Goal: Check status: Check status

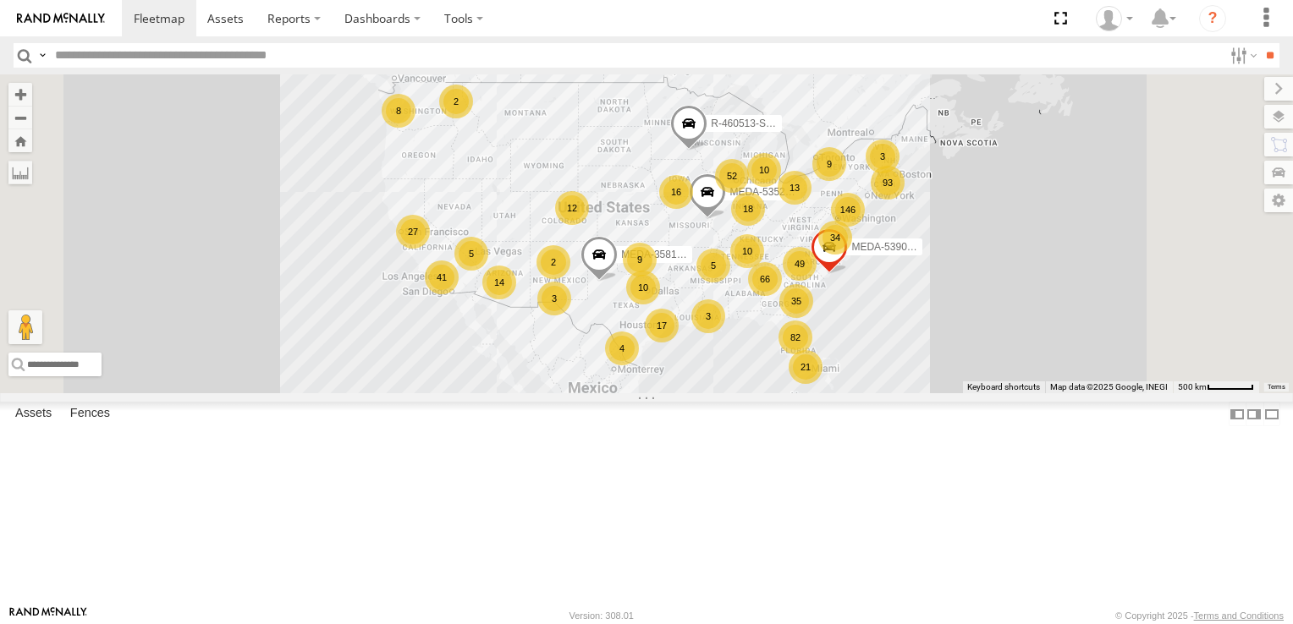
click at [129, 52] on input "text" at bounding box center [635, 55] width 1174 height 25
type input "******"
click at [1260, 43] on input "**" at bounding box center [1269, 55] width 19 height 25
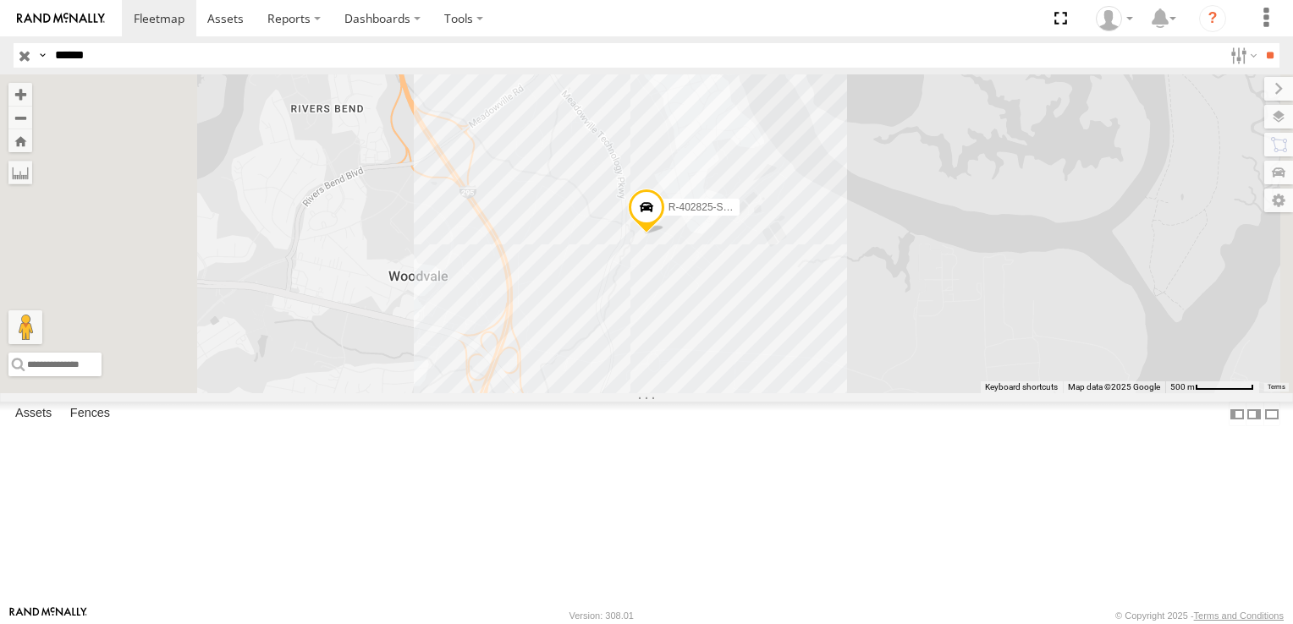
click at [0, 0] on link at bounding box center [0, 0] width 0 height 0
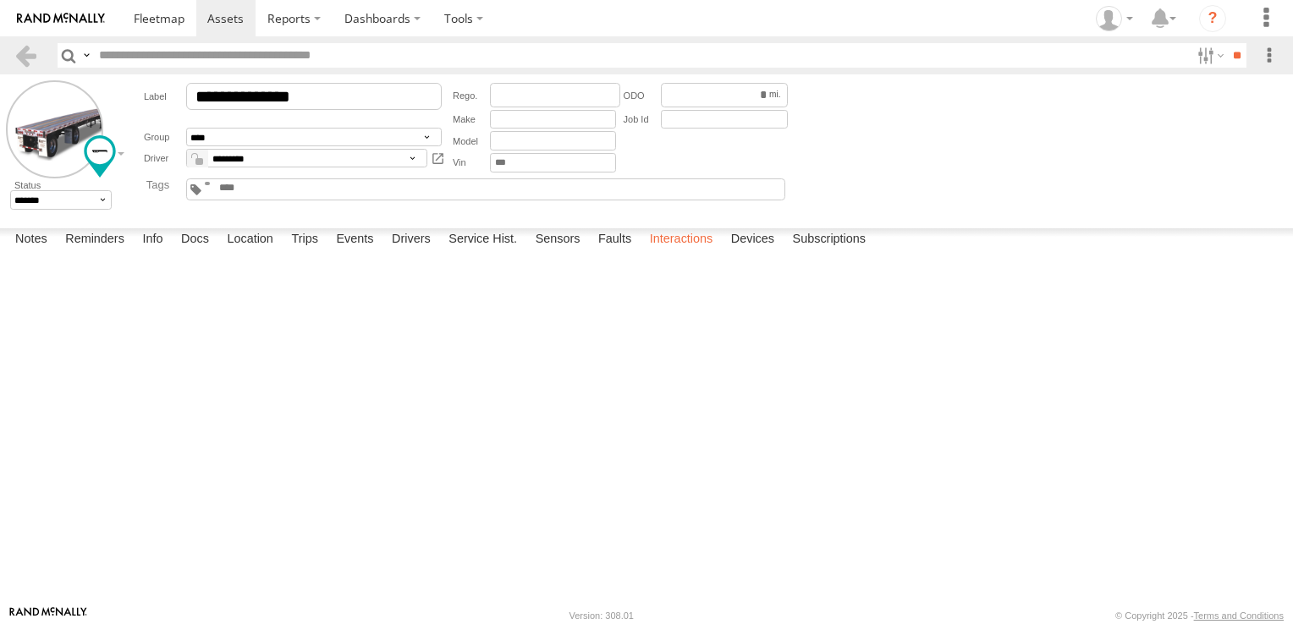
drag, startPoint x: 0, startPoint y: 0, endPoint x: 684, endPoint y: 589, distance: 902.2
click at [684, 252] on label "Interactions" at bounding box center [681, 240] width 80 height 24
drag, startPoint x: 182, startPoint y: 25, endPoint x: 200, endPoint y: 32, distance: 19.0
click at [182, 25] on span at bounding box center [159, 18] width 51 height 16
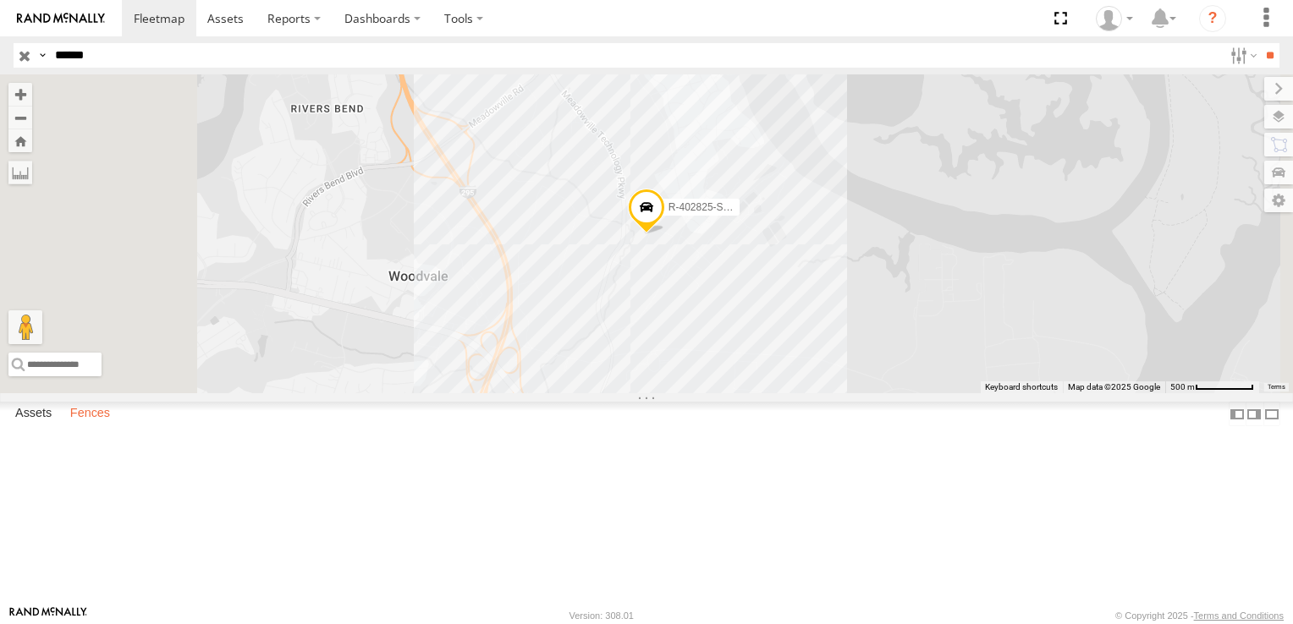
click at [96, 426] on label "Fences" at bounding box center [90, 415] width 57 height 24
click at [0, 0] on div "B30 Amazon RIC2" at bounding box center [0, 0] width 0 height 0
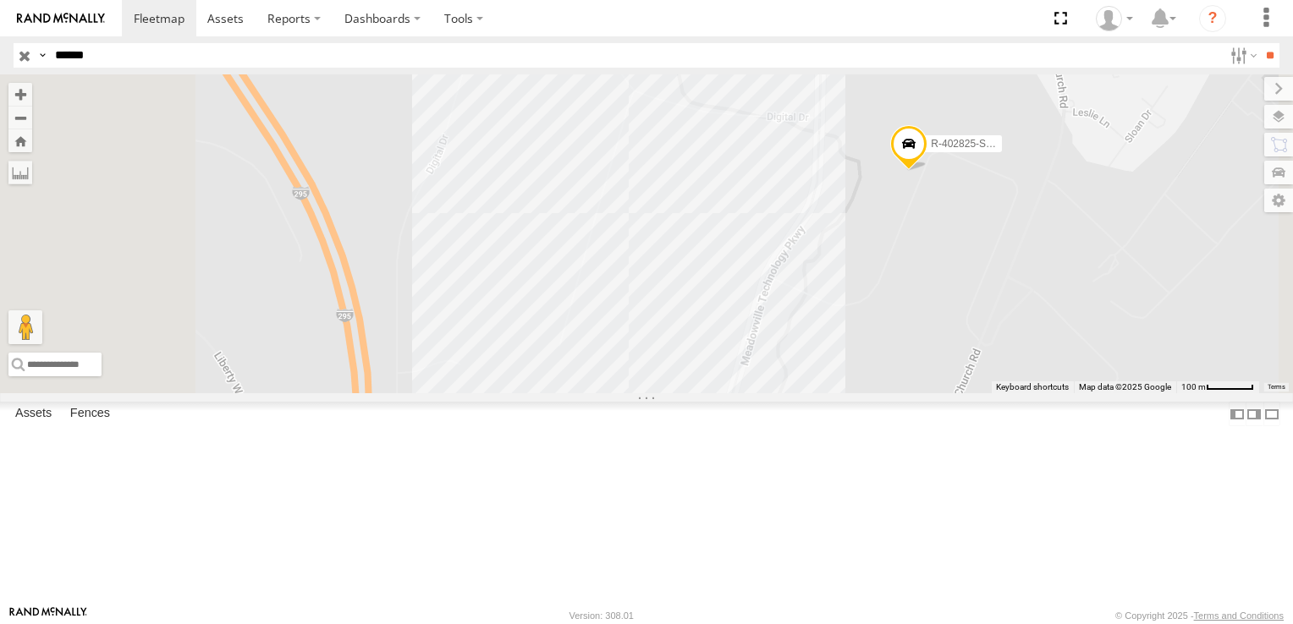
click at [0, 0] on div "B30 Amazon RIC2" at bounding box center [0, 0] width 0 height 0
click at [869, 348] on div "R-402825-Swing" at bounding box center [646, 233] width 1293 height 319
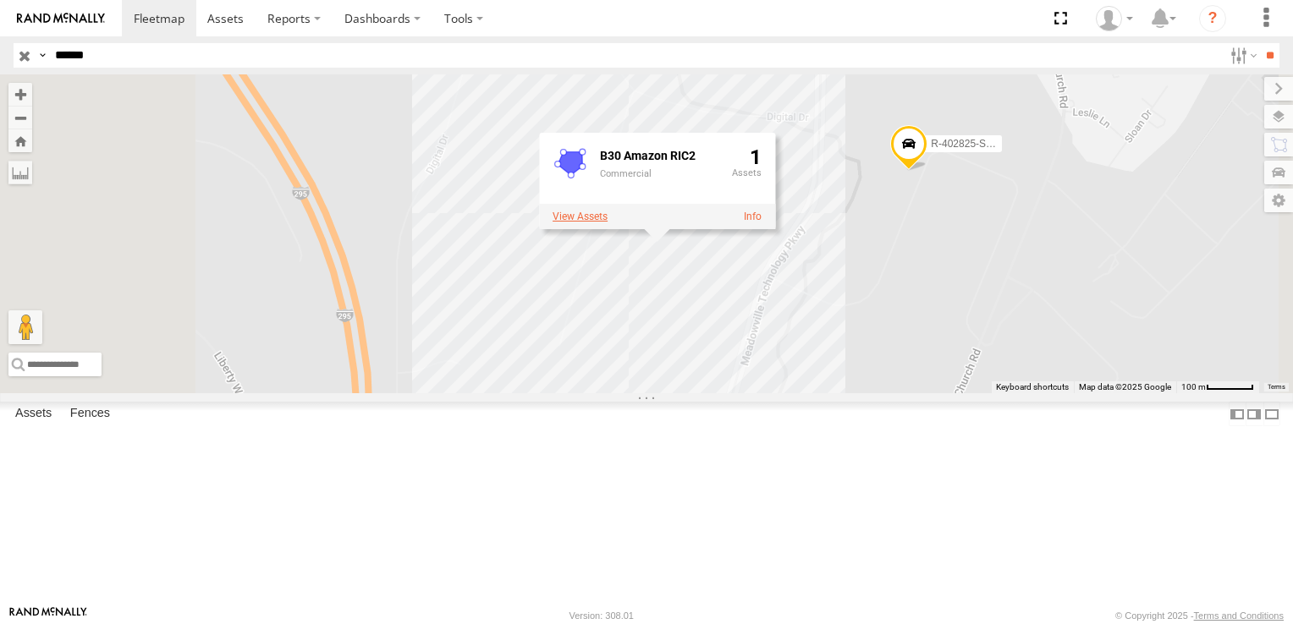
click at [607, 222] on label at bounding box center [579, 217] width 55 height 12
click at [0, 0] on link "MEDA-378408-Swing" at bounding box center [0, 0] width 0 height 0
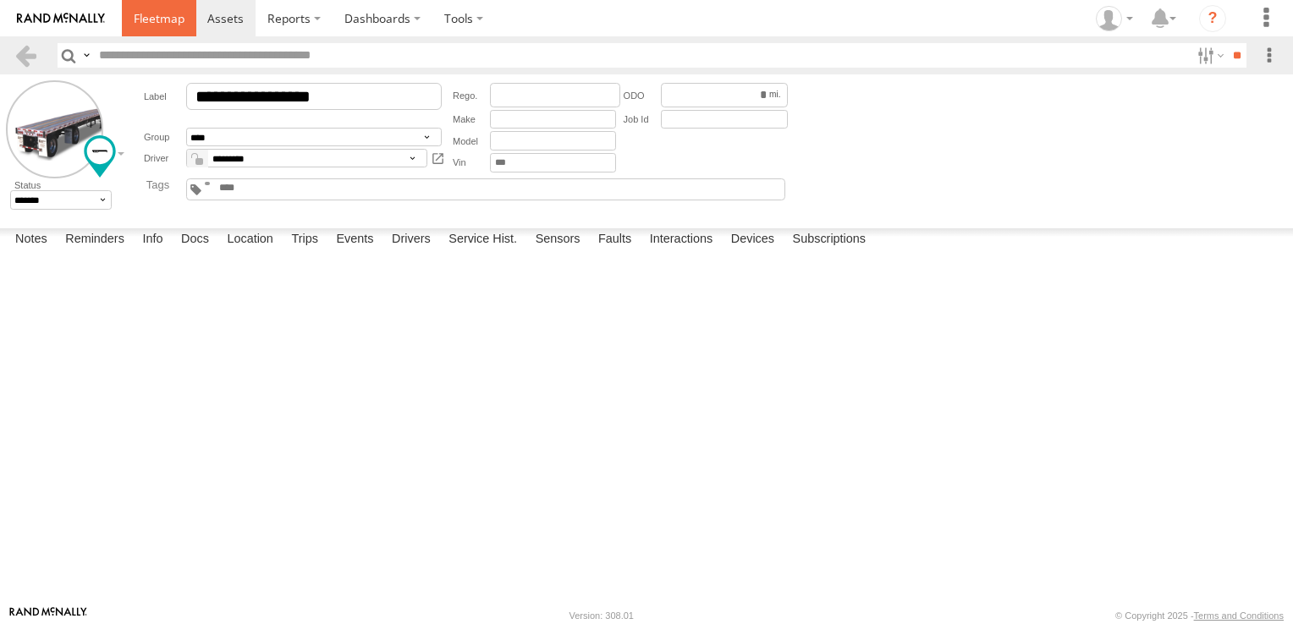
click at [144, 25] on span at bounding box center [159, 18] width 51 height 16
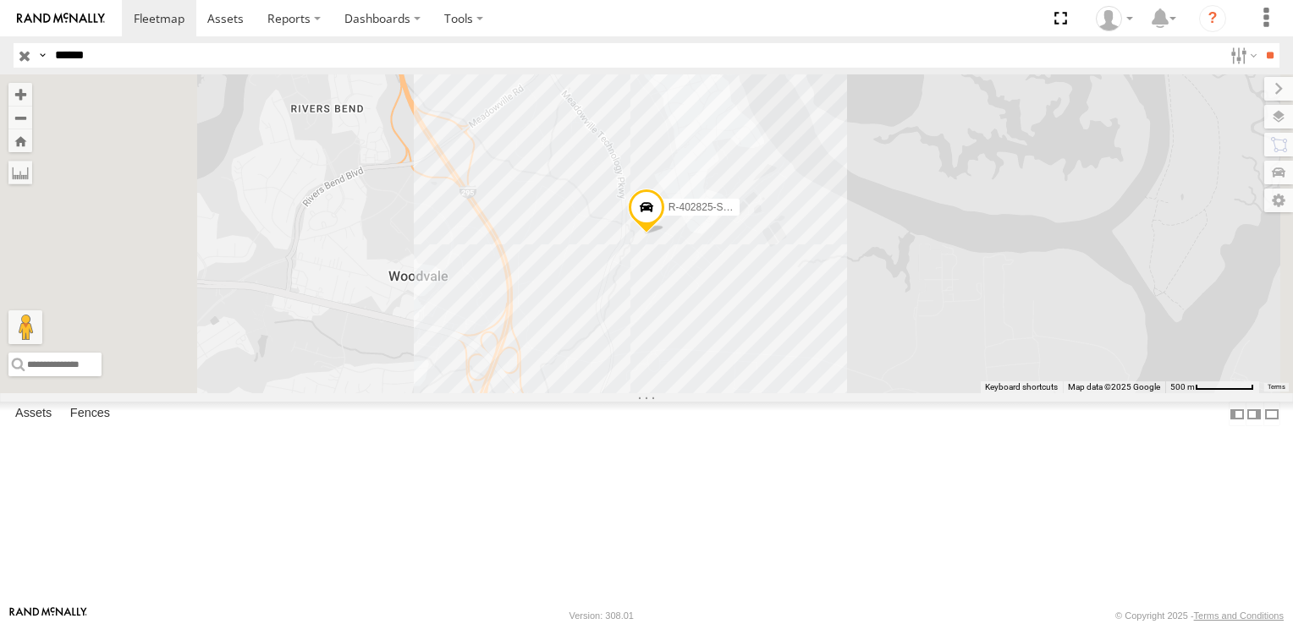
click at [20, 56] on input "button" at bounding box center [25, 55] width 22 height 25
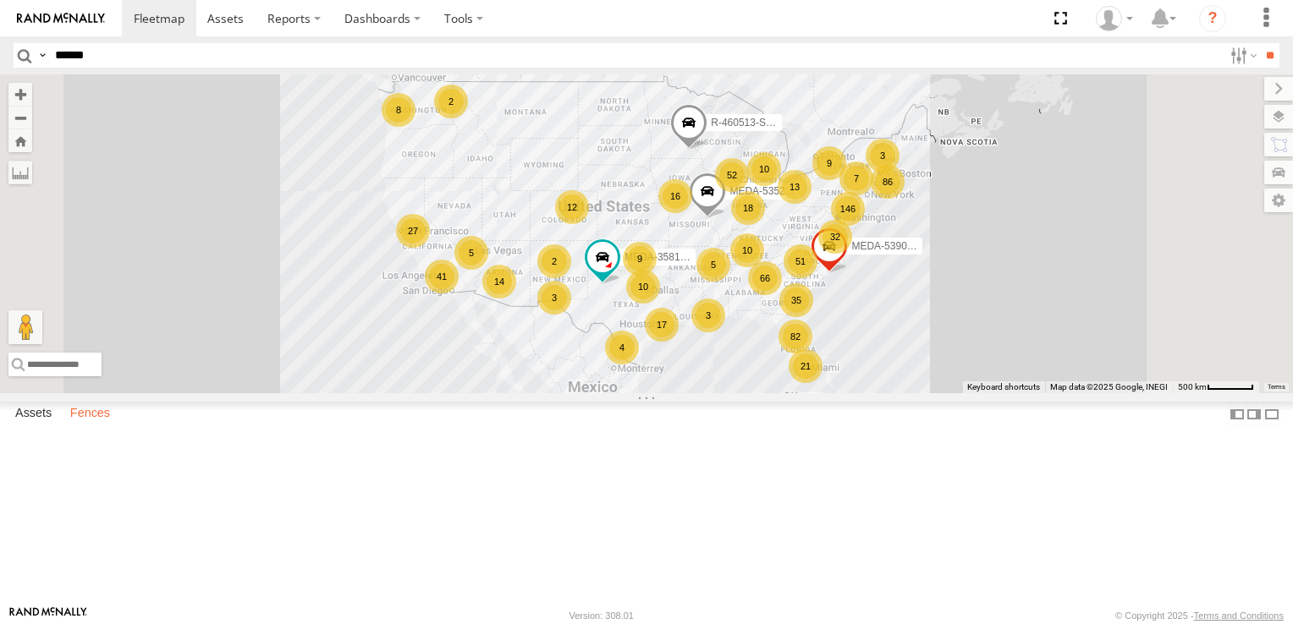
click at [103, 426] on label "Fences" at bounding box center [90, 415] width 57 height 24
click at [0, 0] on div "Paulsboro MDT1 Amazon" at bounding box center [0, 0] width 0 height 0
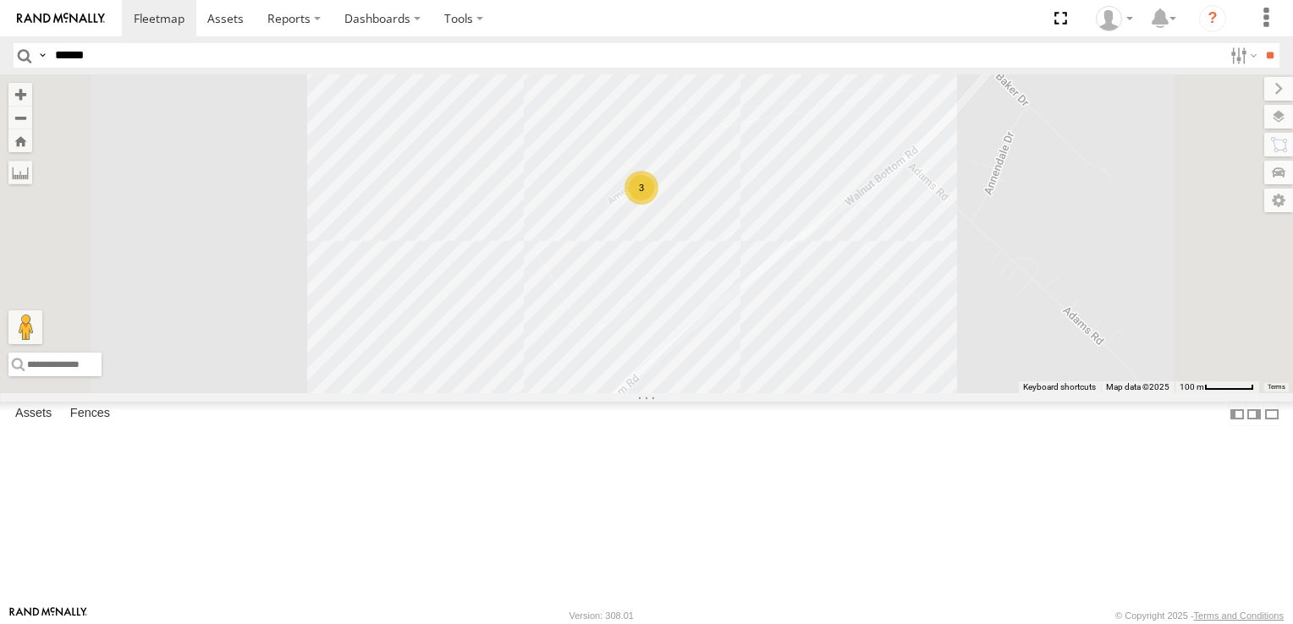
click at [814, 347] on div "3" at bounding box center [646, 233] width 1293 height 319
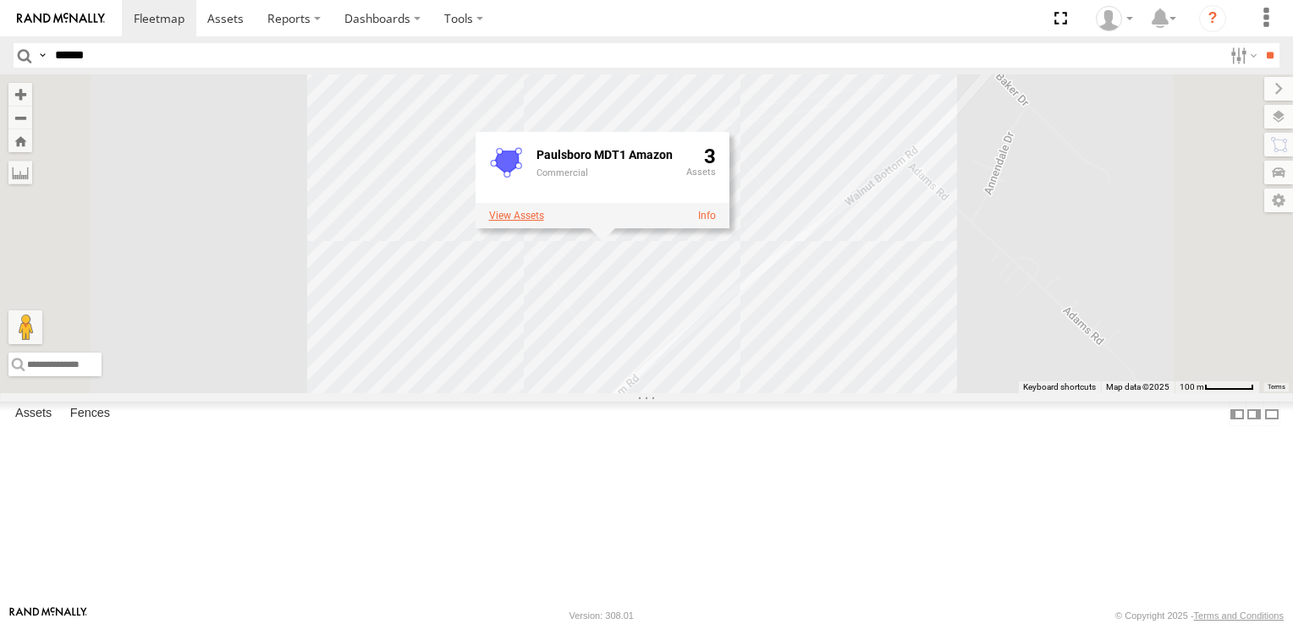
click at [544, 221] on label at bounding box center [516, 215] width 55 height 12
drag, startPoint x: 806, startPoint y: 195, endPoint x: 758, endPoint y: 171, distance: 53.7
click at [0, 0] on label "×" at bounding box center [0, 0] width 0 height 0
drag, startPoint x: 658, startPoint y: 452, endPoint x: 669, endPoint y: 373, distance: 79.4
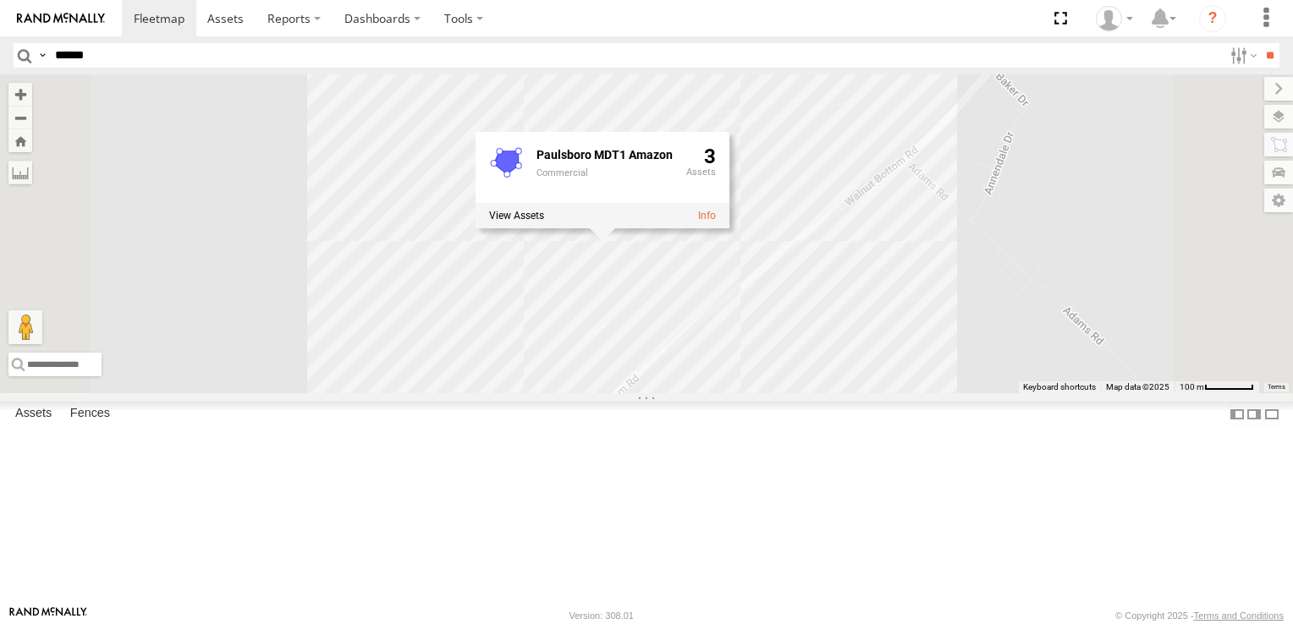
click at [658, 393] on div "3 Paulsboro MDT1 Amazon Commercial 3" at bounding box center [646, 233] width 1293 height 319
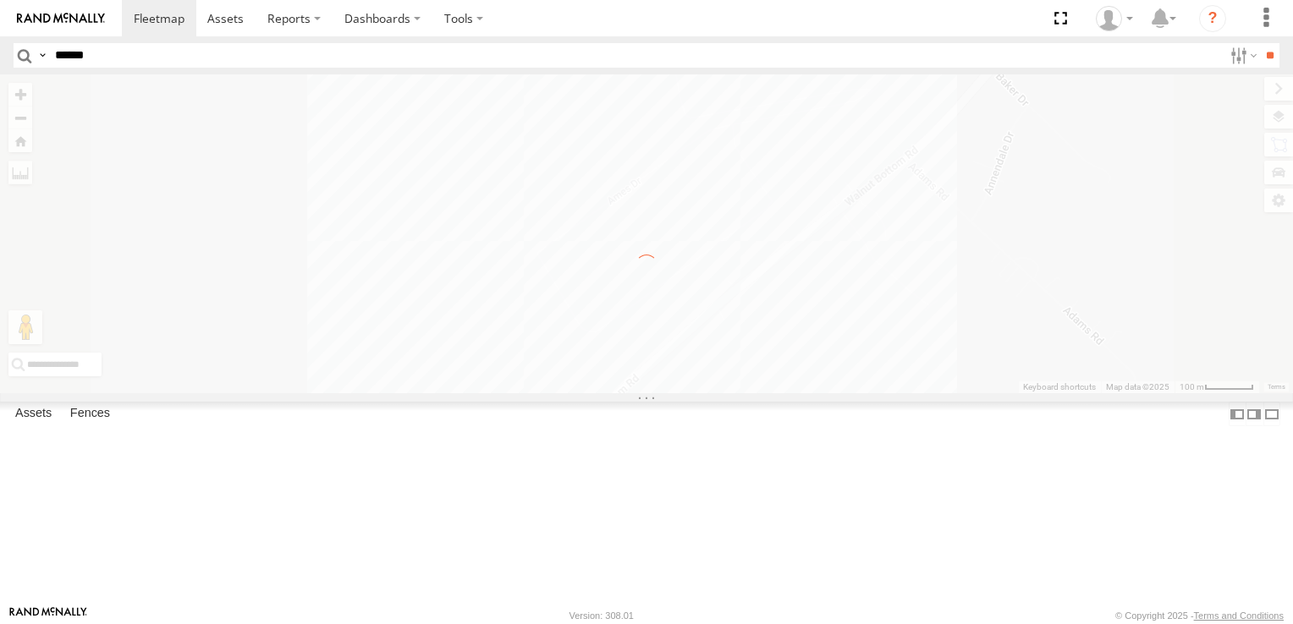
scroll to position [0, 0]
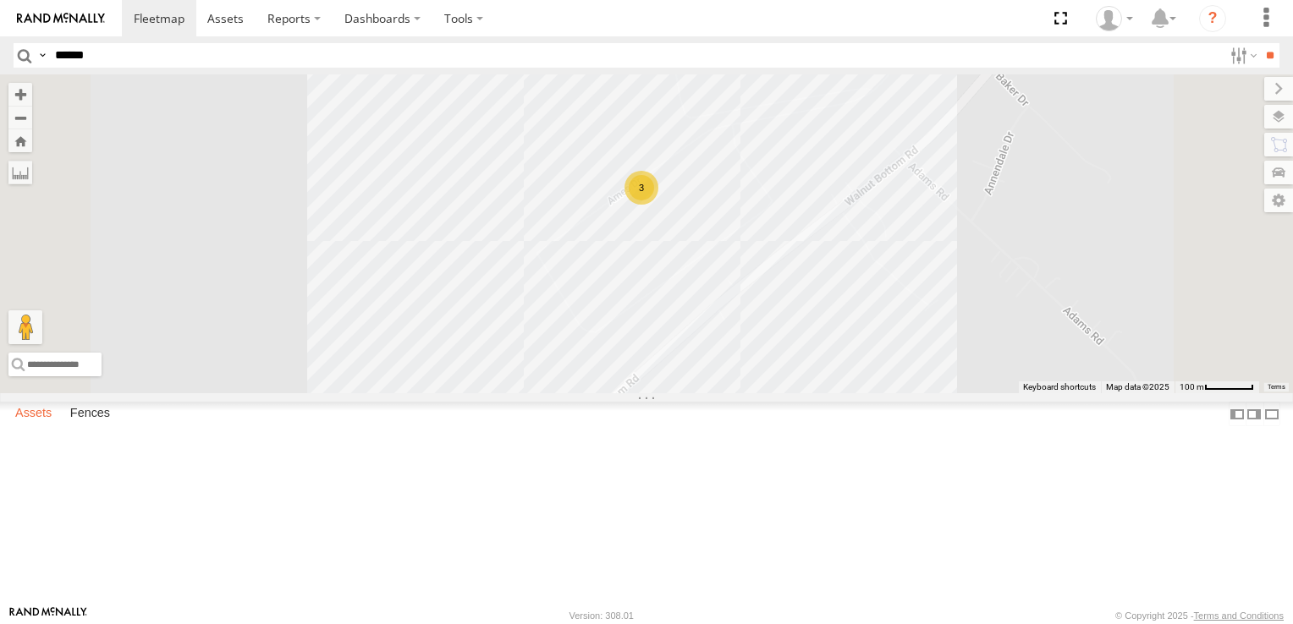
click at [37, 426] on label "Assets" at bounding box center [33, 415] width 53 height 24
click at [53, 52] on input "******" at bounding box center [635, 55] width 1174 height 25
type input "******"
click at [1266, 61] on input "**" at bounding box center [1269, 55] width 19 height 25
click at [0, 0] on link at bounding box center [0, 0] width 0 height 0
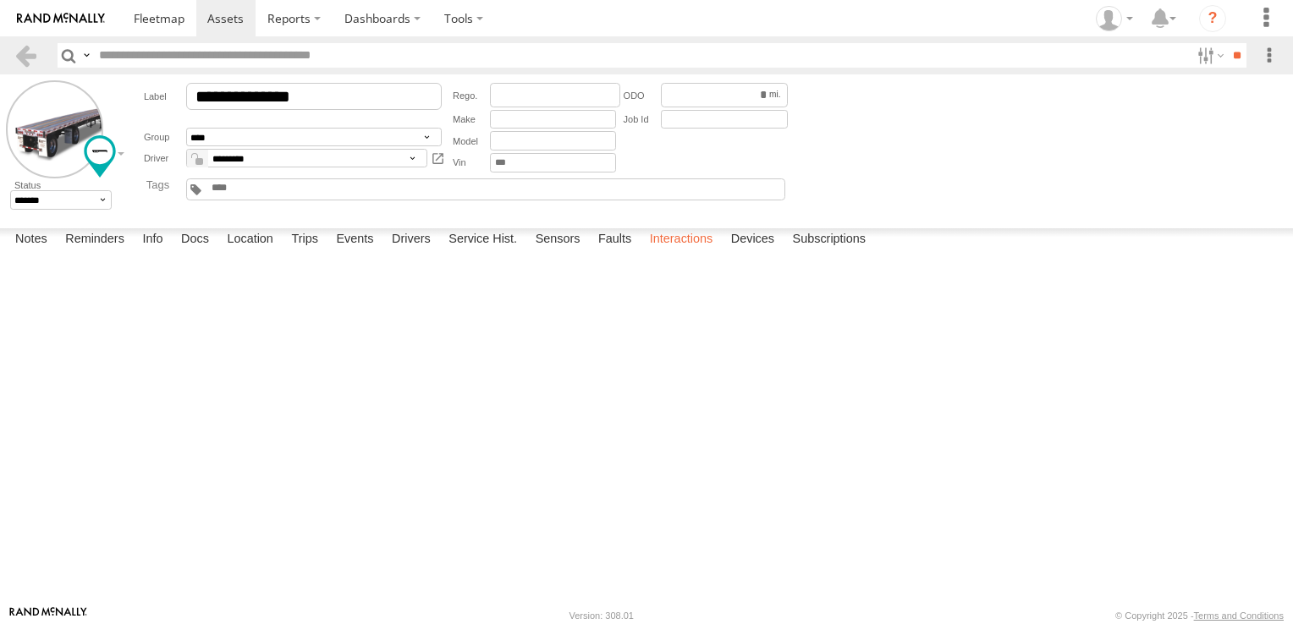
click at [706, 252] on label "Interactions" at bounding box center [681, 240] width 80 height 24
click at [0, 0] on link "View Interaction Report" at bounding box center [0, 0] width 0 height 0
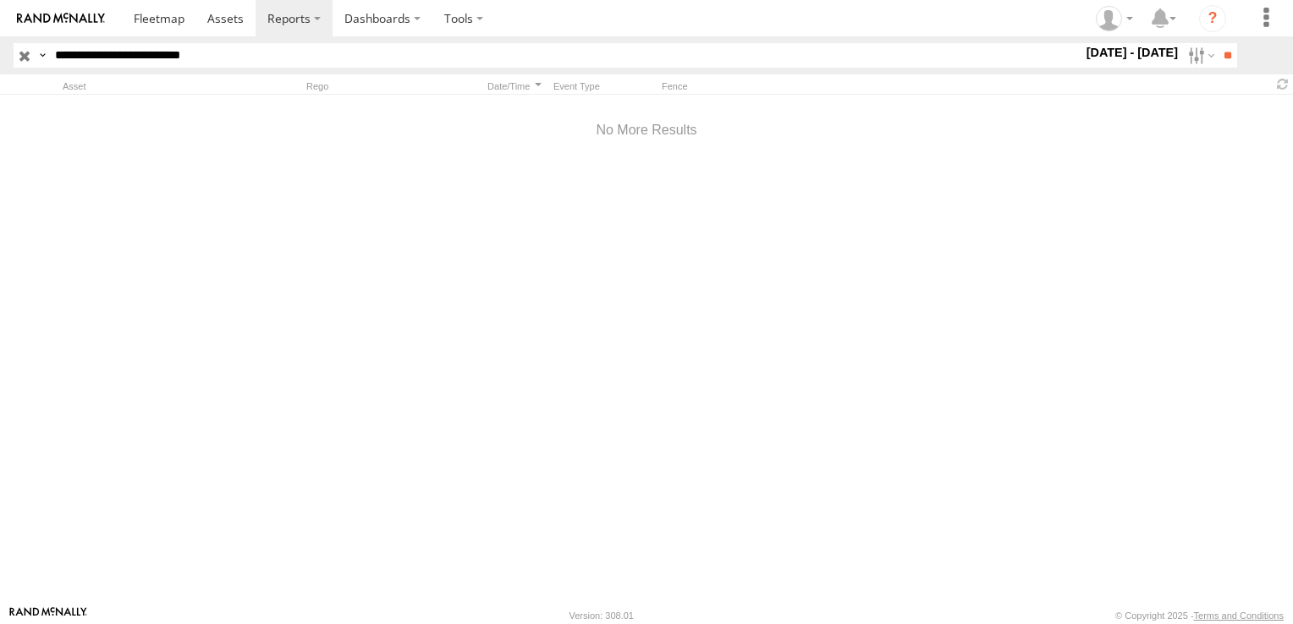
click at [23, 53] on input "button" at bounding box center [25, 55] width 22 height 25
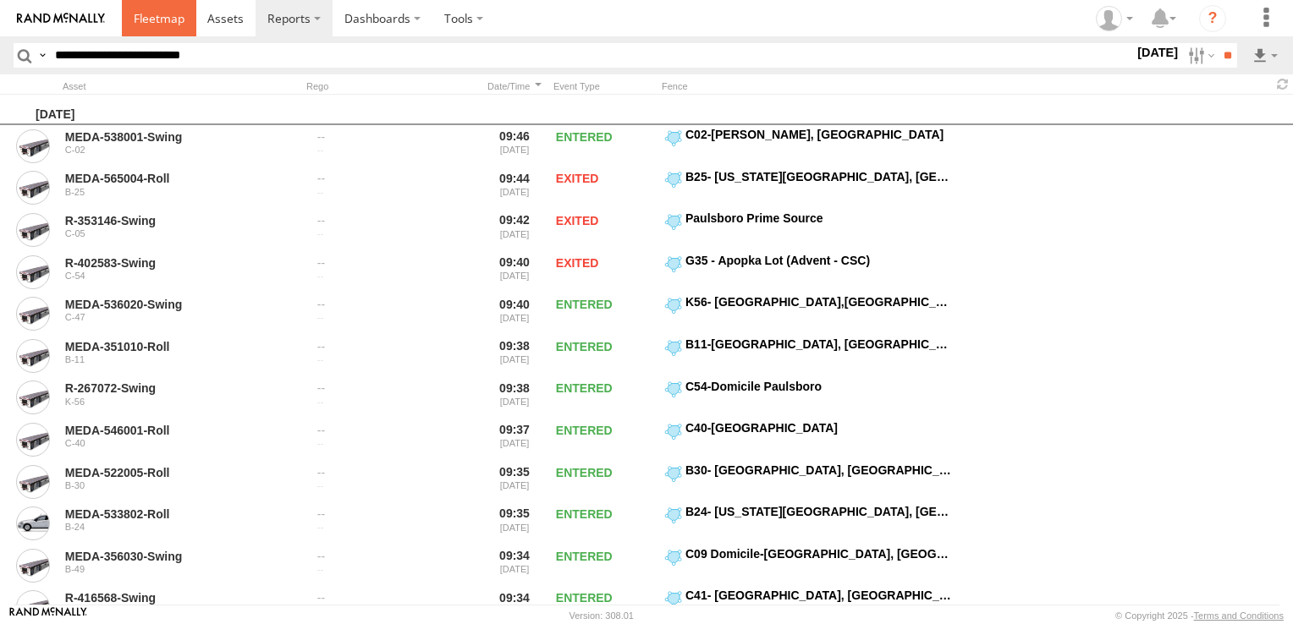
click at [142, 24] on span at bounding box center [159, 18] width 51 height 16
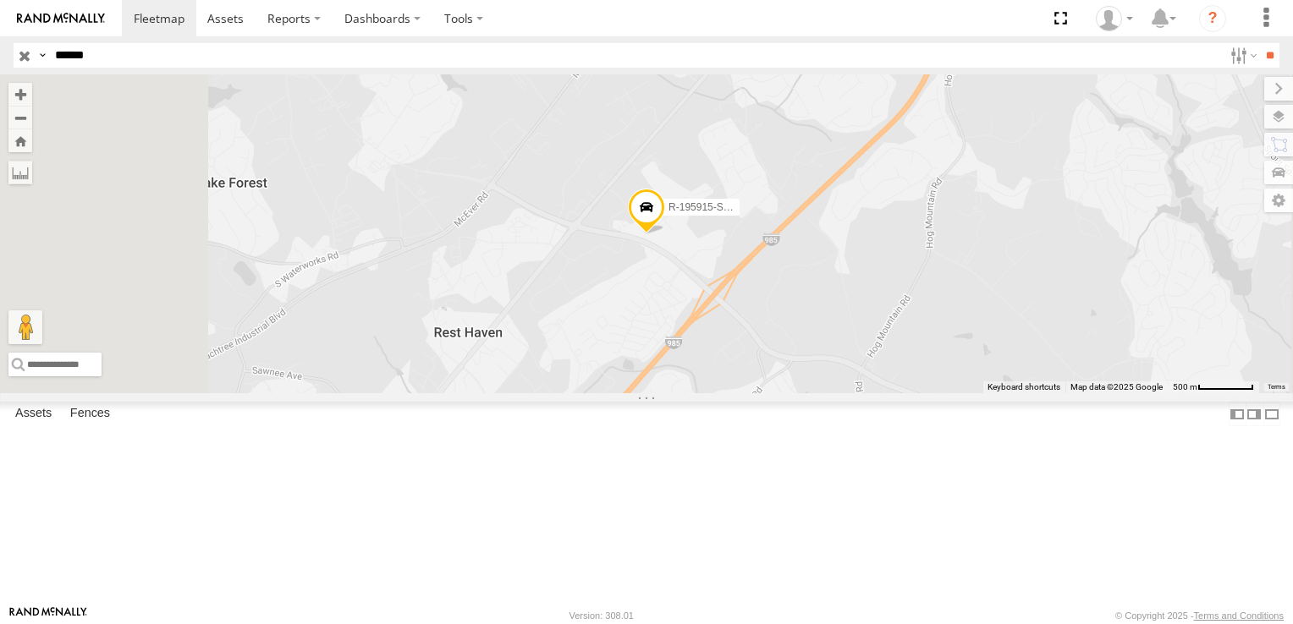
click at [0, 0] on span at bounding box center [0, 0] width 0 height 0
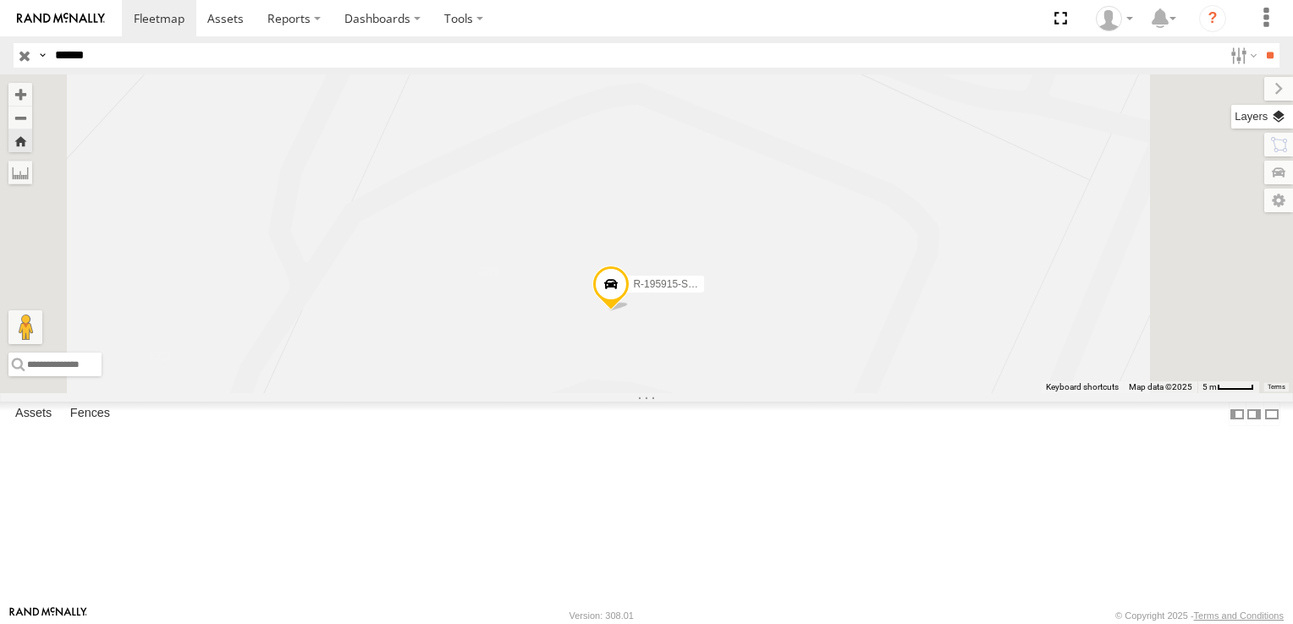
click at [1279, 116] on label at bounding box center [1262, 117] width 62 height 24
click at [0, 0] on span "Basemaps" at bounding box center [0, 0] width 0 height 0
click at [0, 0] on span "Satellite + Roadmap" at bounding box center [0, 0] width 0 height 0
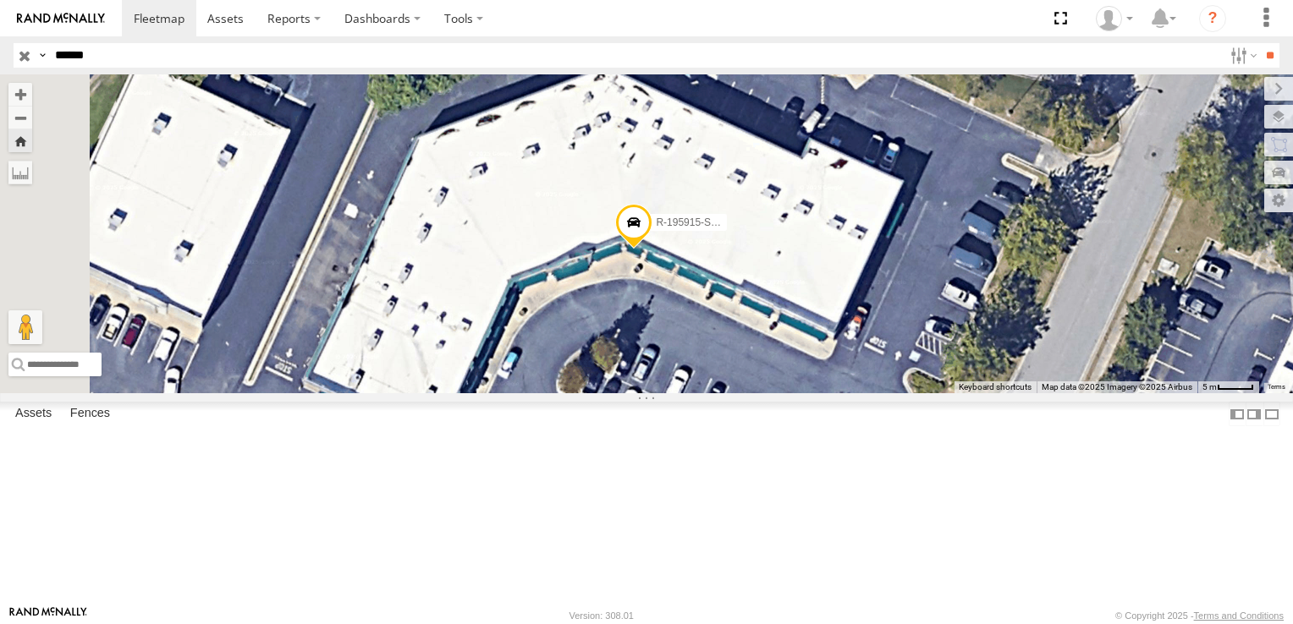
drag, startPoint x: 918, startPoint y: 393, endPoint x: 949, endPoint y: 338, distance: 62.5
click at [949, 338] on div "R-195915-Swing" at bounding box center [646, 233] width 1293 height 319
click at [652, 249] on span at bounding box center [633, 226] width 37 height 46
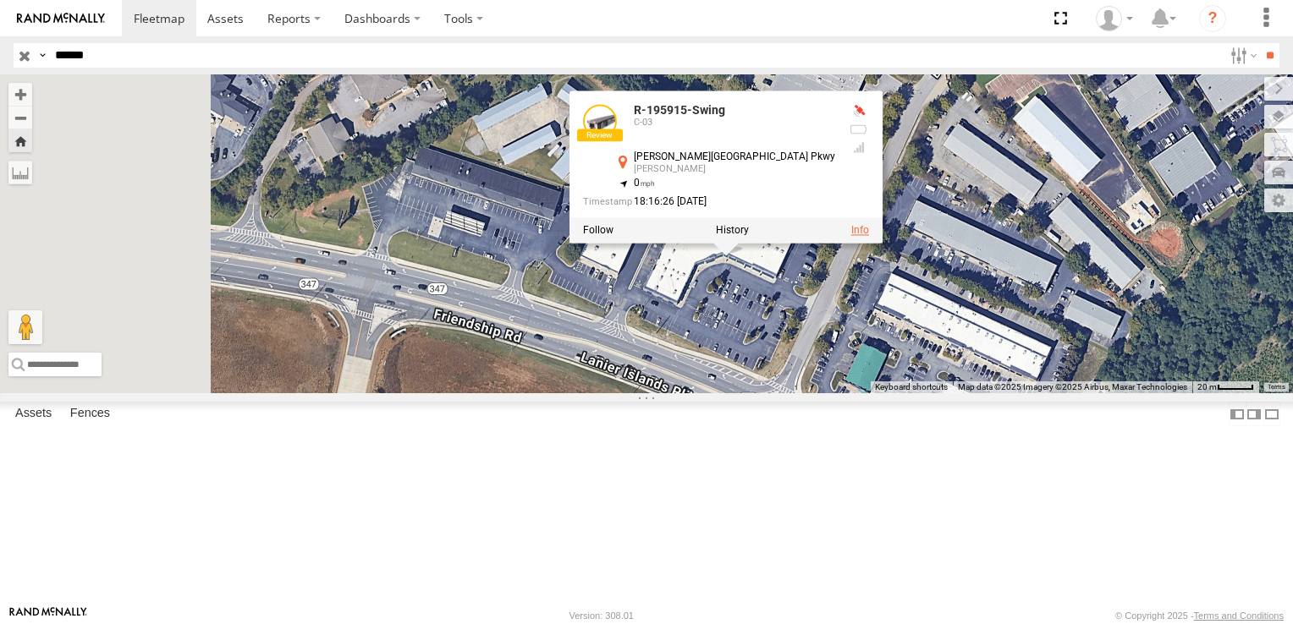
click at [869, 236] on link at bounding box center [860, 230] width 18 height 12
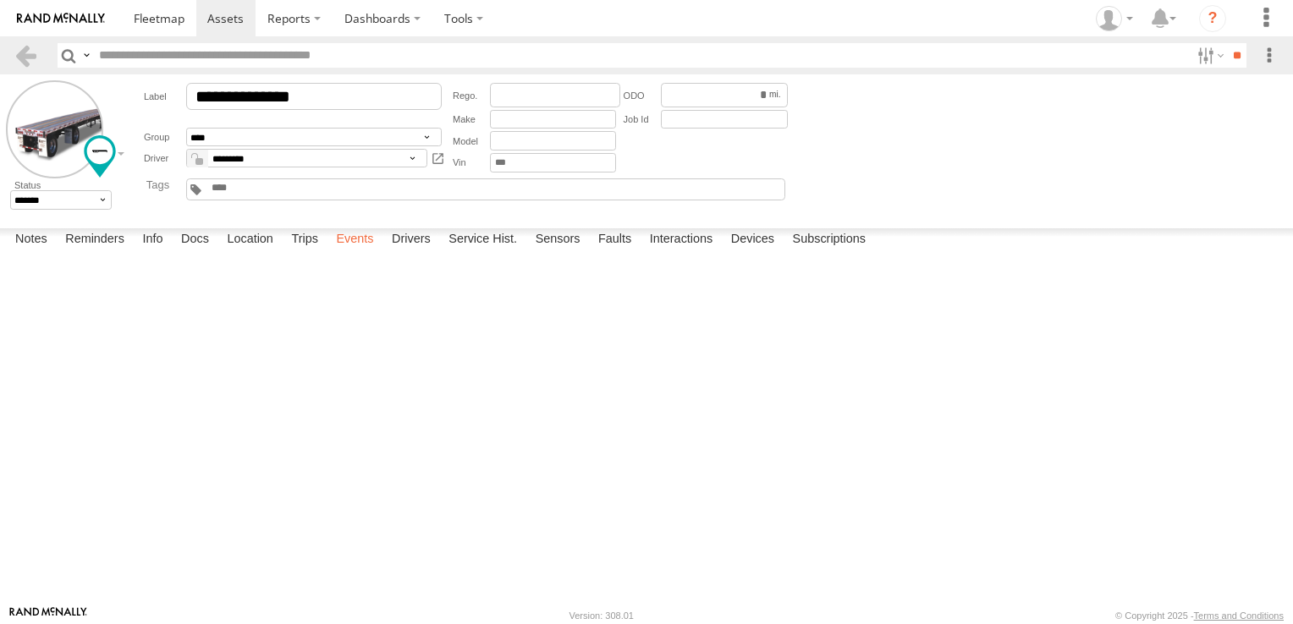
click at [345, 252] on label "Events" at bounding box center [354, 240] width 54 height 24
click at [0, 0] on link at bounding box center [0, 0] width 0 height 0
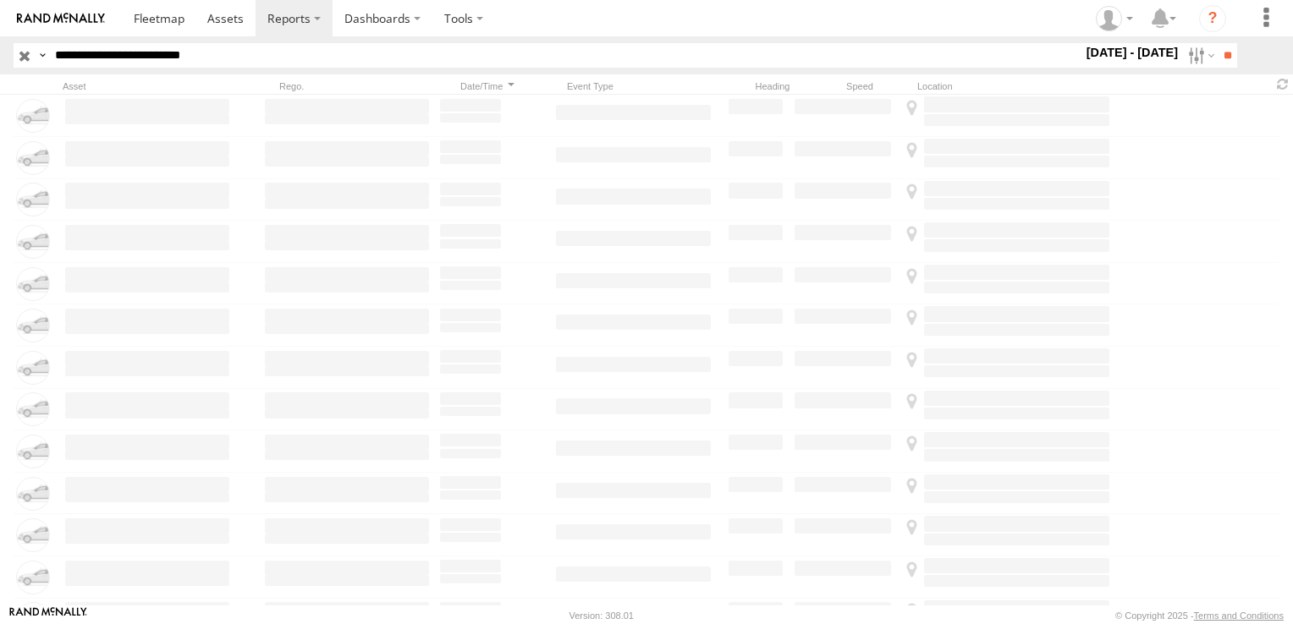
click at [1141, 49] on label "17 - 23 Sep 25" at bounding box center [1132, 52] width 99 height 19
click at [0, 0] on label at bounding box center [0, 0] width 0 height 0
click at [1225, 52] on input "**" at bounding box center [1226, 55] width 19 height 25
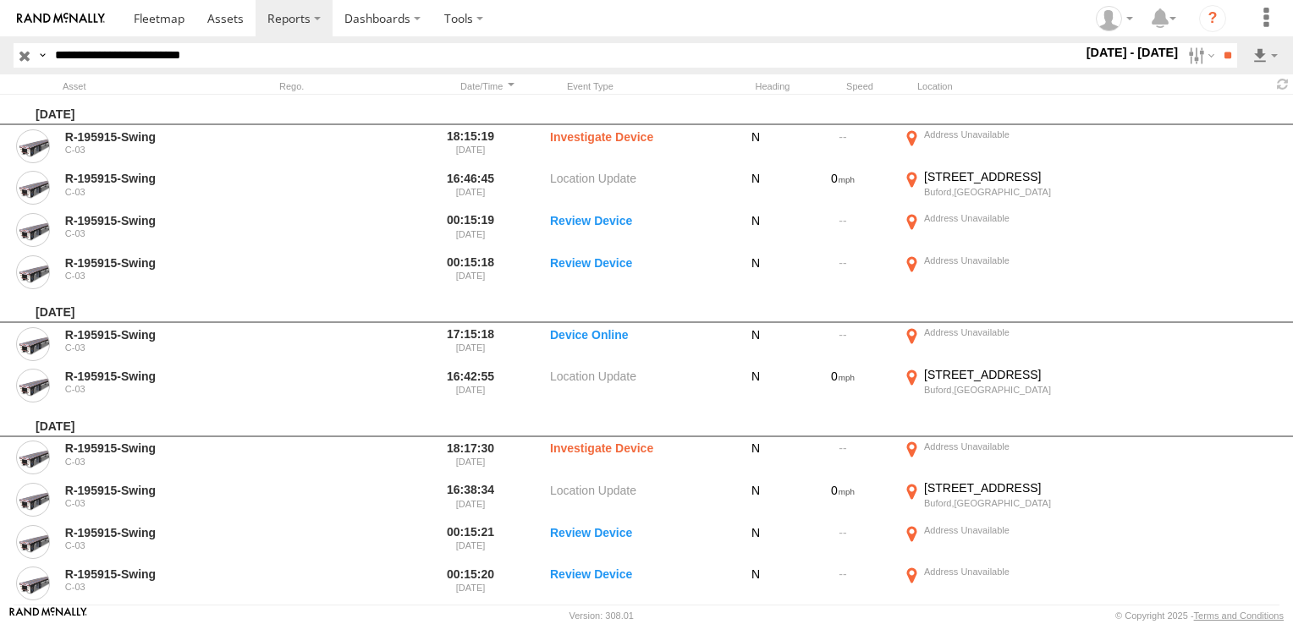
click at [1137, 58] on label "1 - 30 Aug 25" at bounding box center [1132, 52] width 99 height 19
click at [0, 0] on label at bounding box center [0, 0] width 0 height 0
click at [1224, 55] on input "**" at bounding box center [1226, 55] width 19 height 25
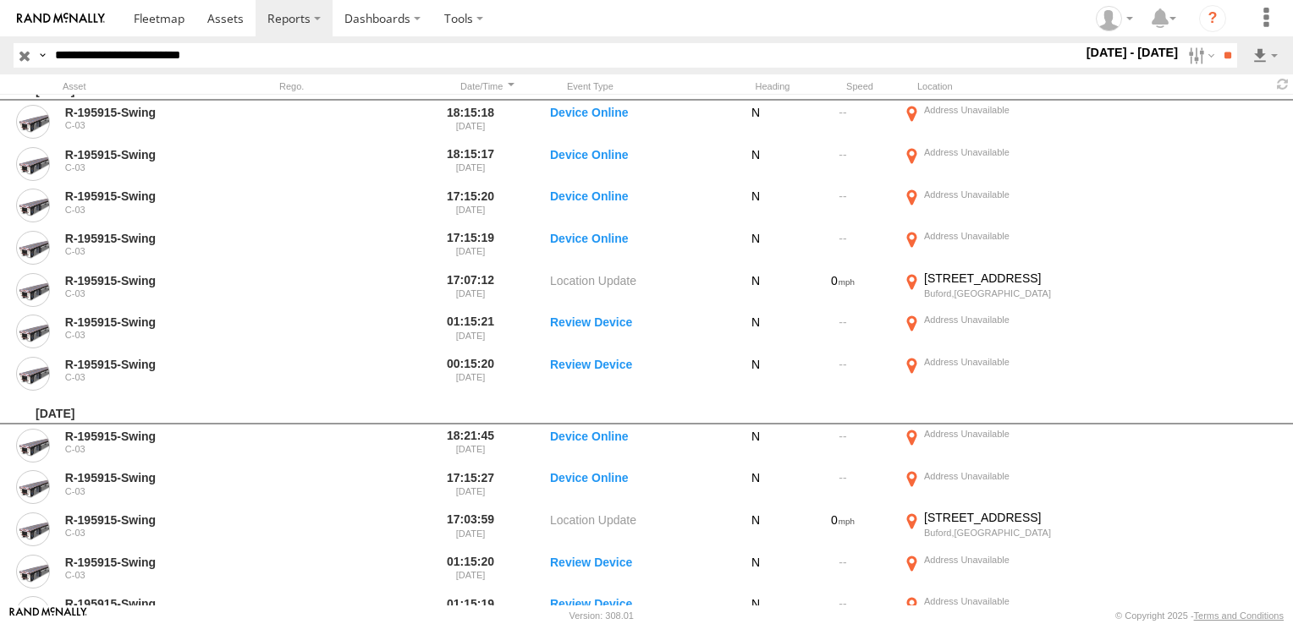
scroll to position [2869, 0]
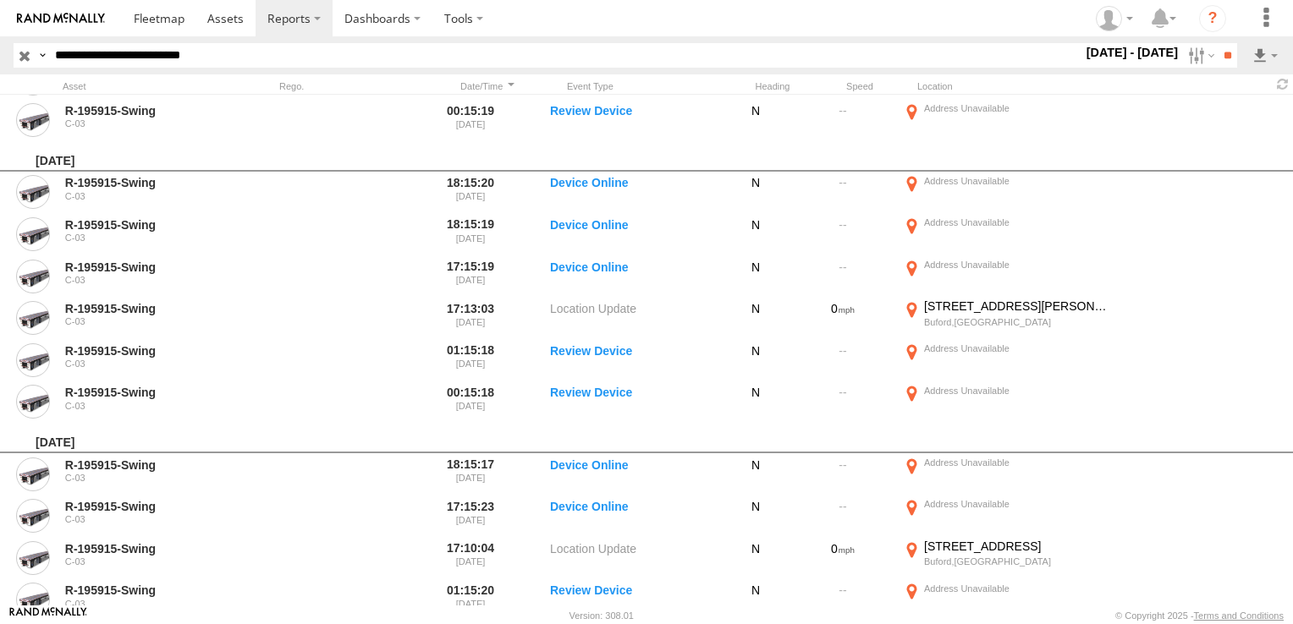
click at [1137, 52] on label "1 - 23 Sep 25" at bounding box center [1132, 52] width 99 height 19
click at [0, 0] on label at bounding box center [0, 0] width 0 height 0
click at [1219, 59] on input "**" at bounding box center [1226, 55] width 19 height 25
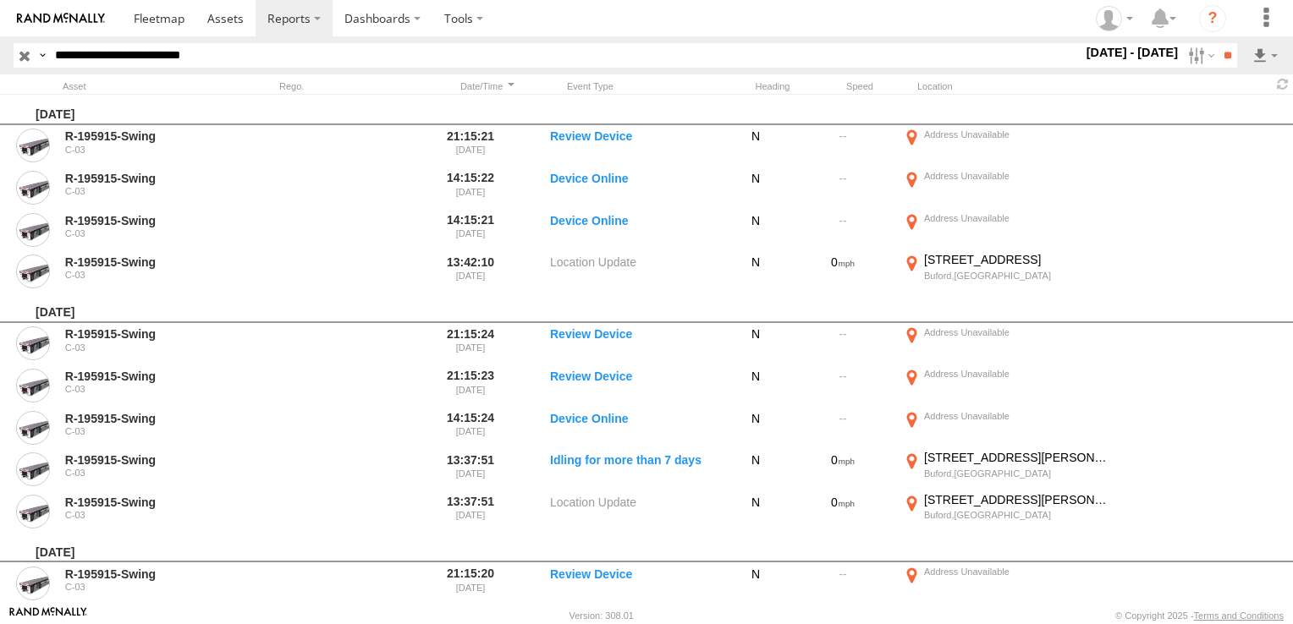
scroll to position [2419, 0]
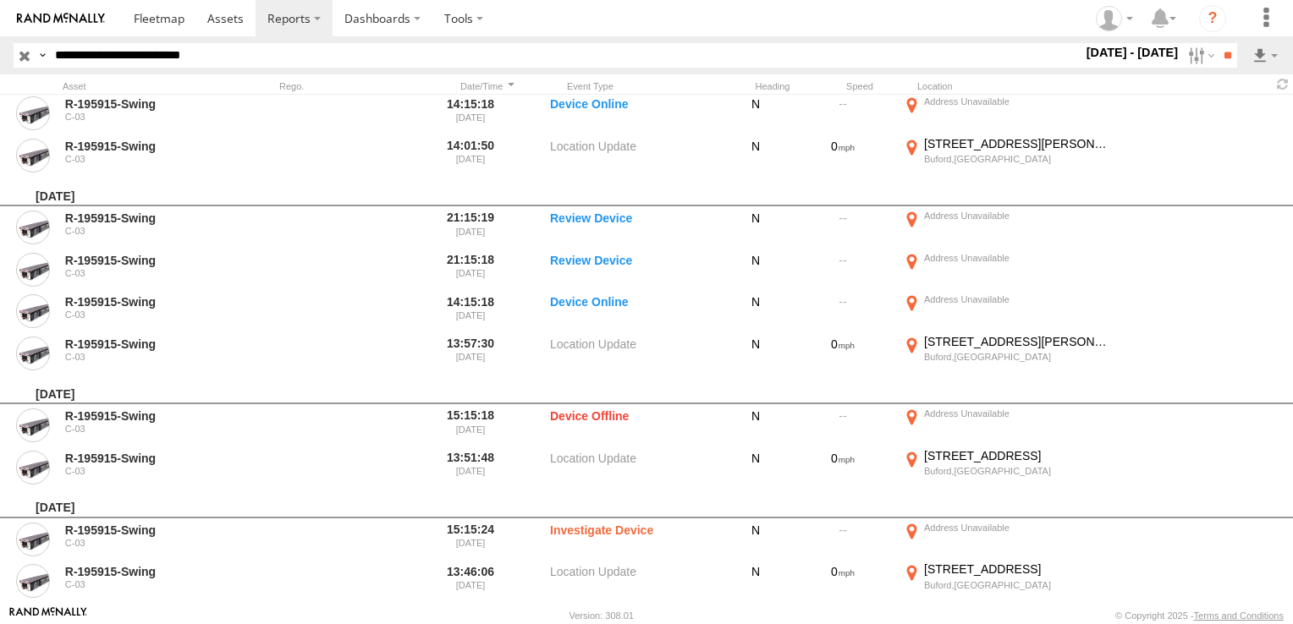
click at [1150, 51] on label "1 - 31 Jul 25" at bounding box center [1132, 52] width 99 height 19
click at [0, 0] on label at bounding box center [0, 0] width 0 height 0
click at [1220, 56] on input "**" at bounding box center [1226, 55] width 19 height 25
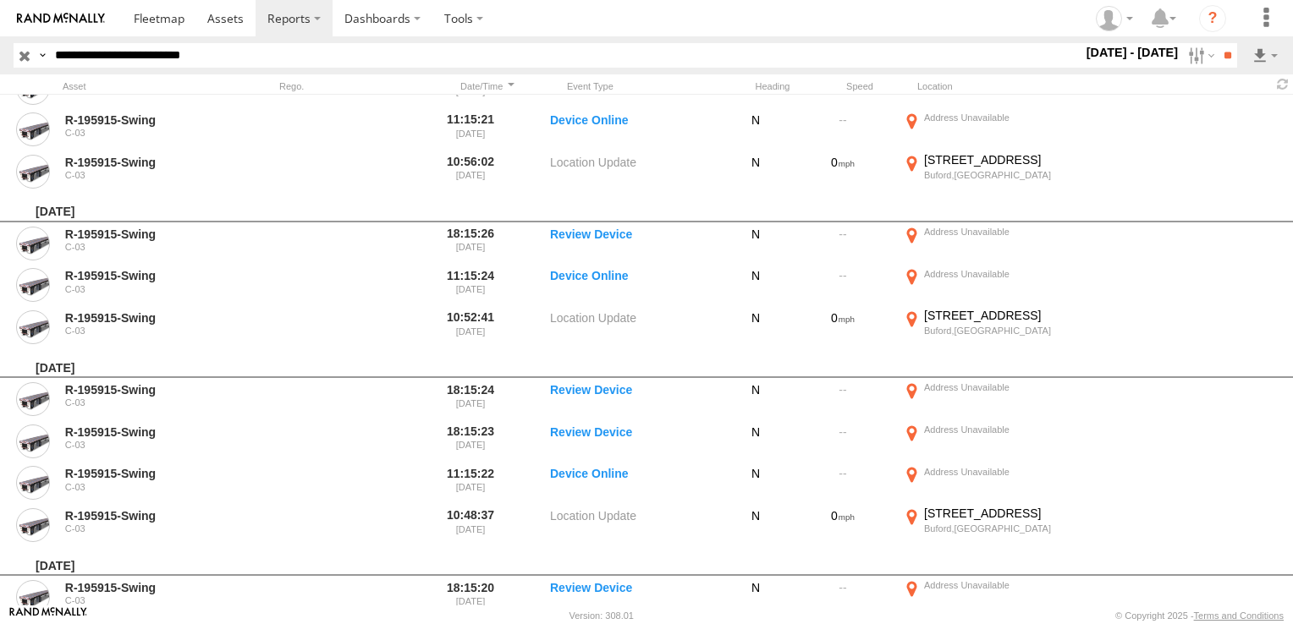
scroll to position [5605, 0]
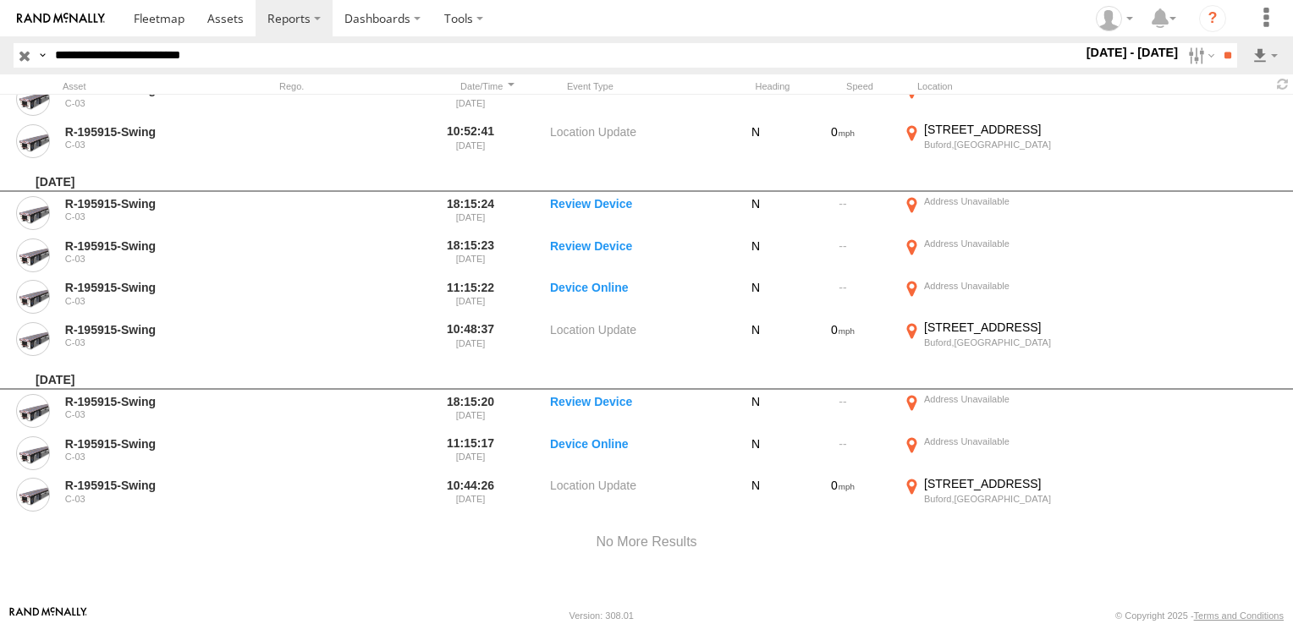
click at [1153, 56] on label "1 - 30 Jun 25" at bounding box center [1132, 52] width 99 height 19
click at [0, 0] on label at bounding box center [0, 0] width 0 height 0
click at [1222, 57] on input "**" at bounding box center [1226, 55] width 19 height 25
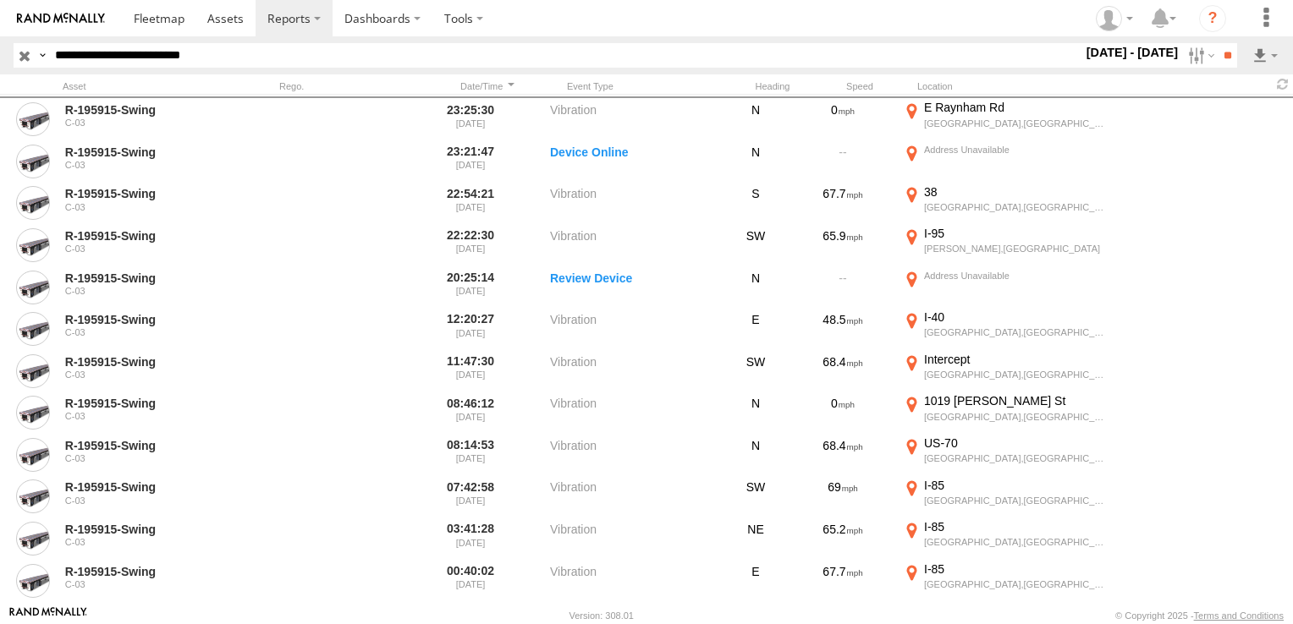
scroll to position [7522, 0]
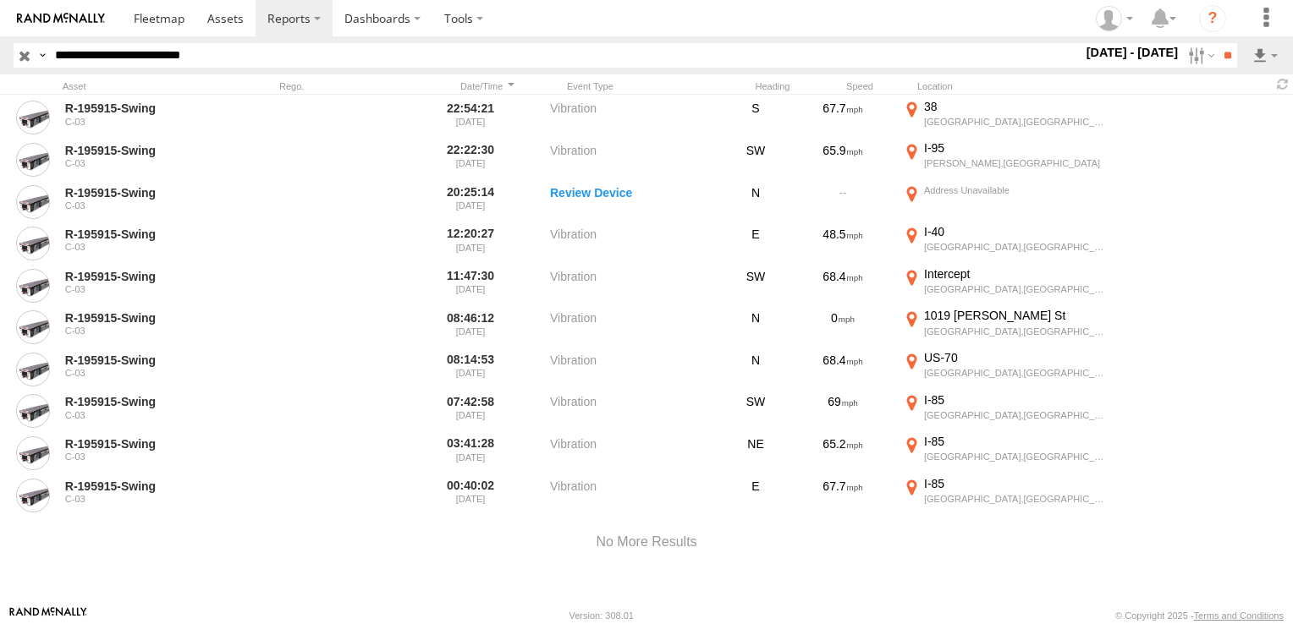
click at [1155, 48] on label "1 - 31 May 25" at bounding box center [1132, 52] width 99 height 19
click at [0, 0] on label at bounding box center [0, 0] width 0 height 0
click at [1221, 59] on input "**" at bounding box center [1226, 55] width 19 height 25
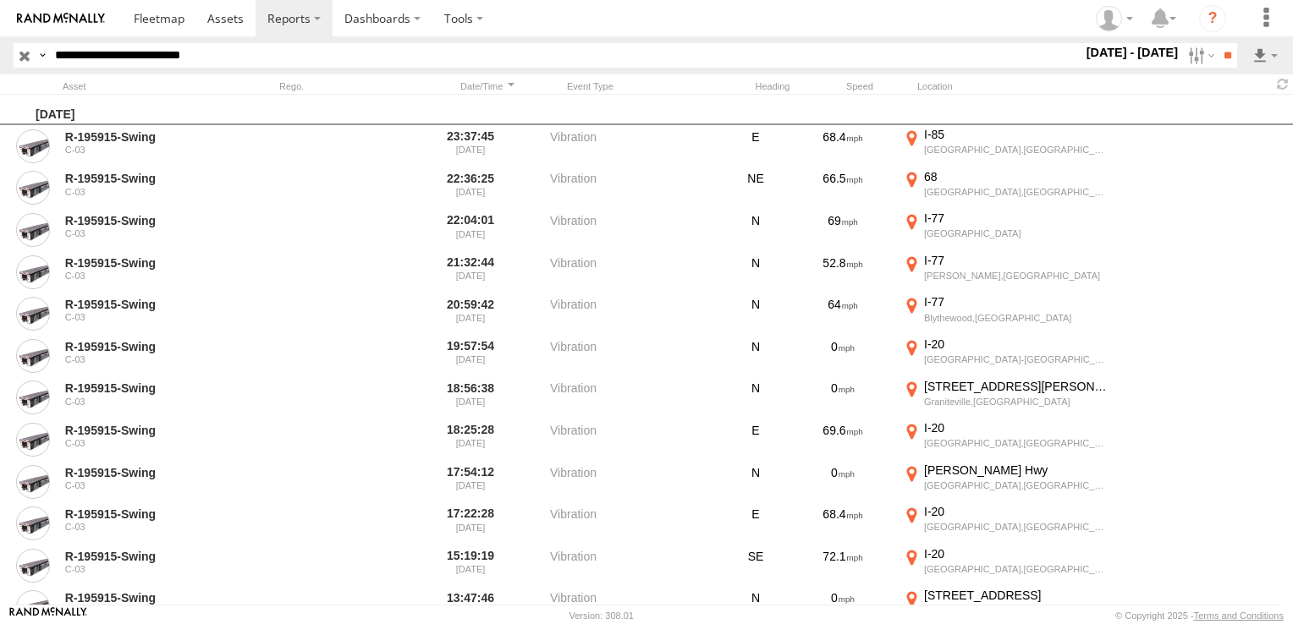
click at [1146, 52] on label "1 - 30 Apr 25" at bounding box center [1132, 52] width 99 height 19
click at [0, 0] on label at bounding box center [0, 0] width 0 height 0
click at [1222, 58] on input "**" at bounding box center [1226, 55] width 19 height 25
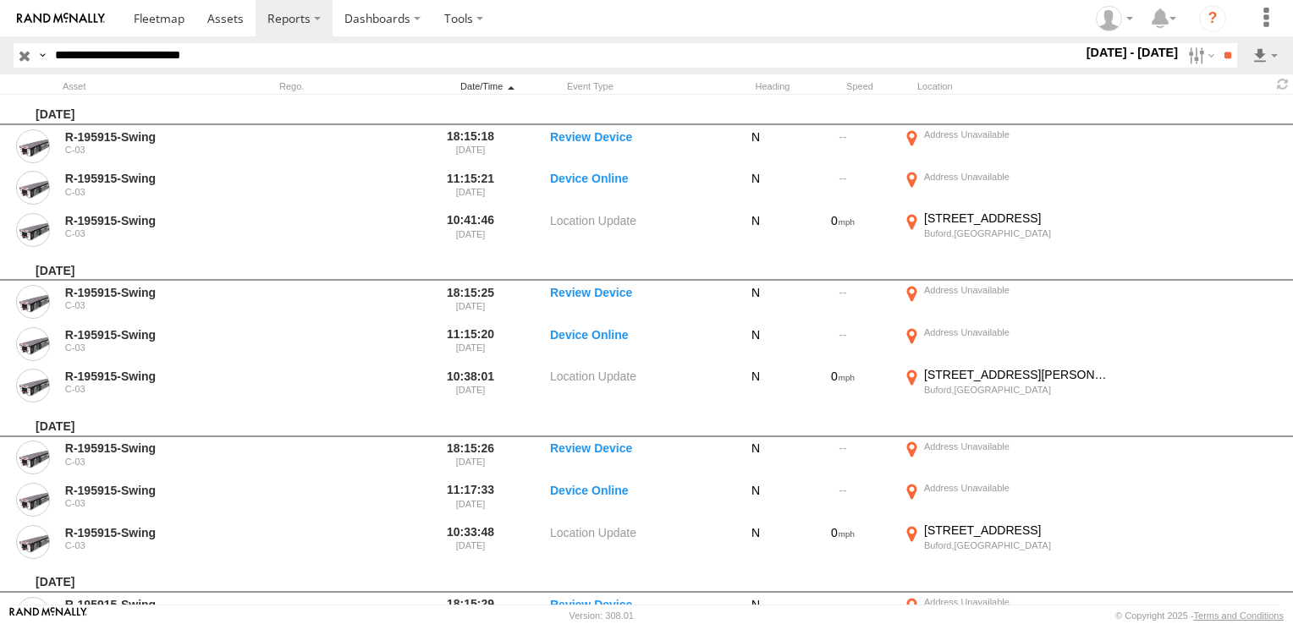
click at [507, 84] on div at bounding box center [487, 86] width 64 height 12
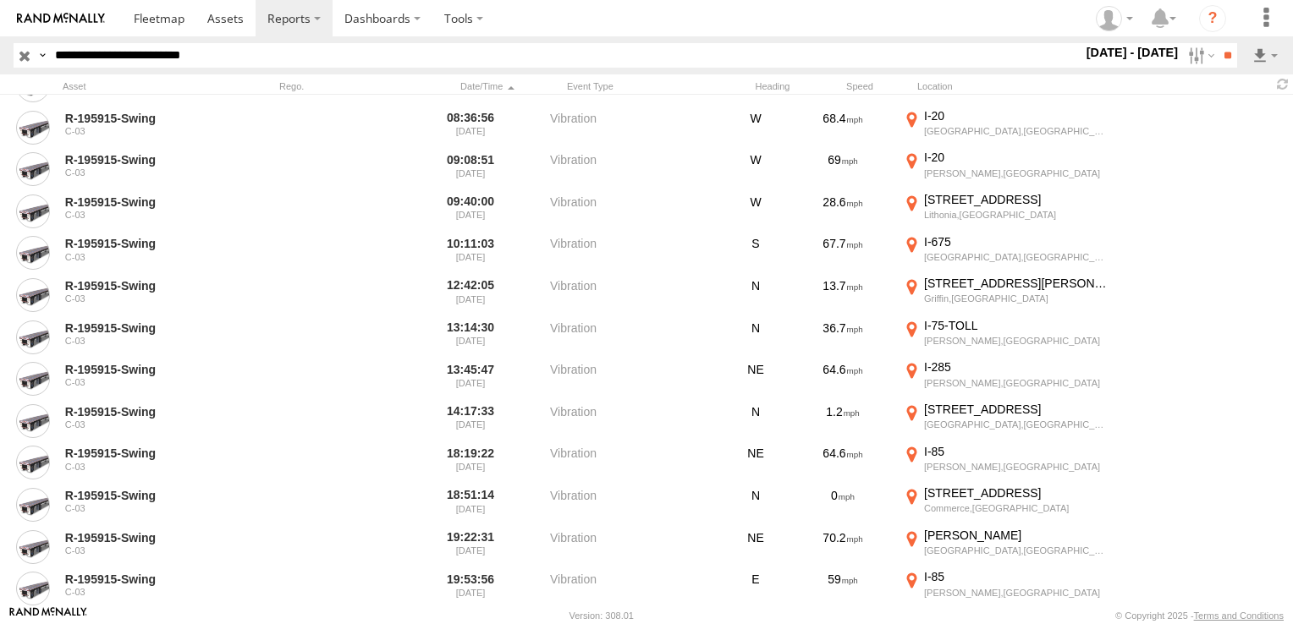
scroll to position [254, 0]
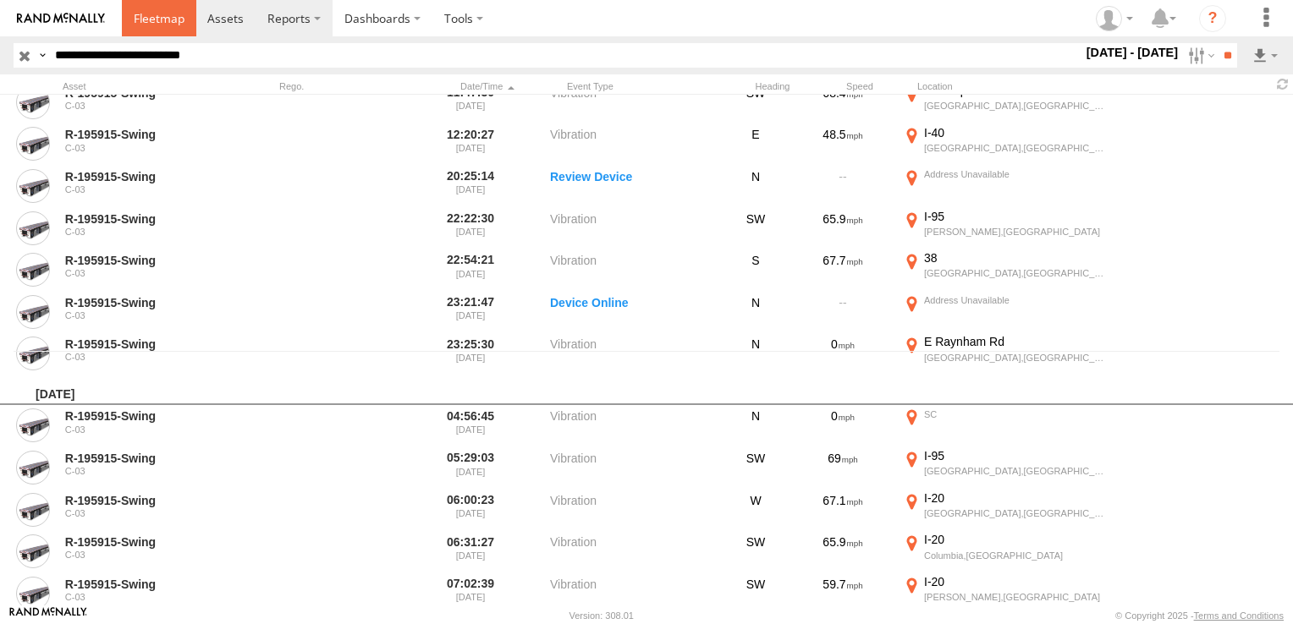
drag, startPoint x: 143, startPoint y: 28, endPoint x: 221, endPoint y: 35, distance: 78.1
click at [143, 28] on link at bounding box center [159, 18] width 74 height 36
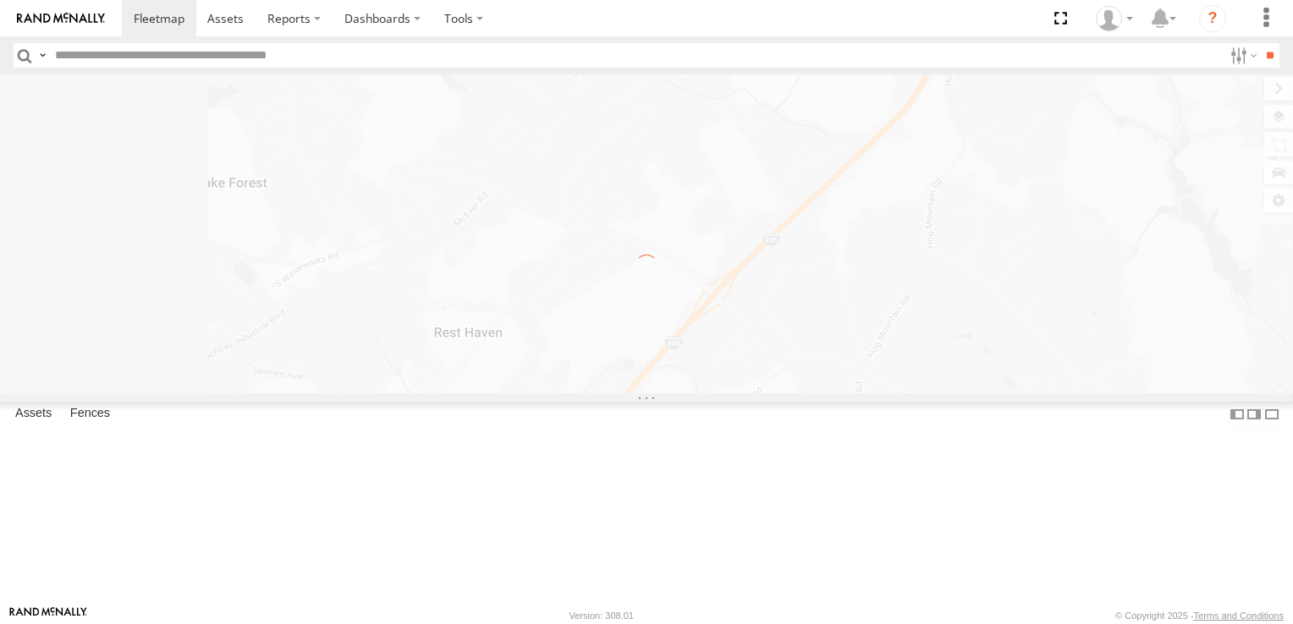
click at [98, 54] on input "text" at bounding box center [635, 55] width 1174 height 25
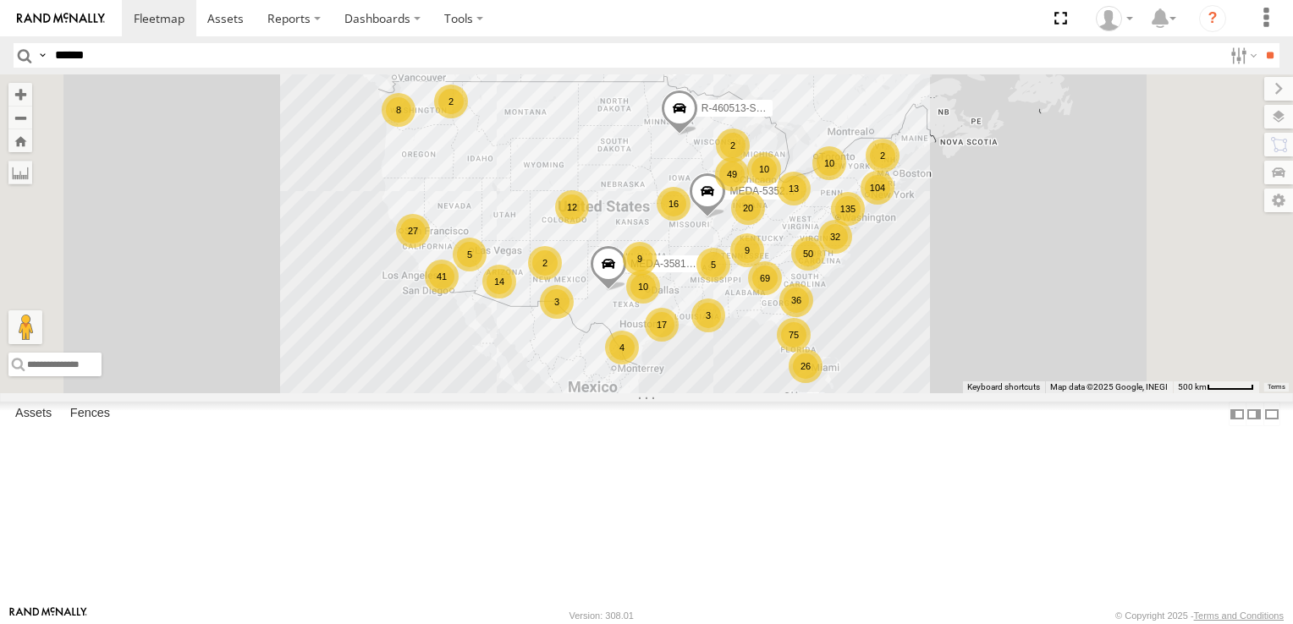
type input "******"
click at [1260, 43] on input "**" at bounding box center [1269, 55] width 19 height 25
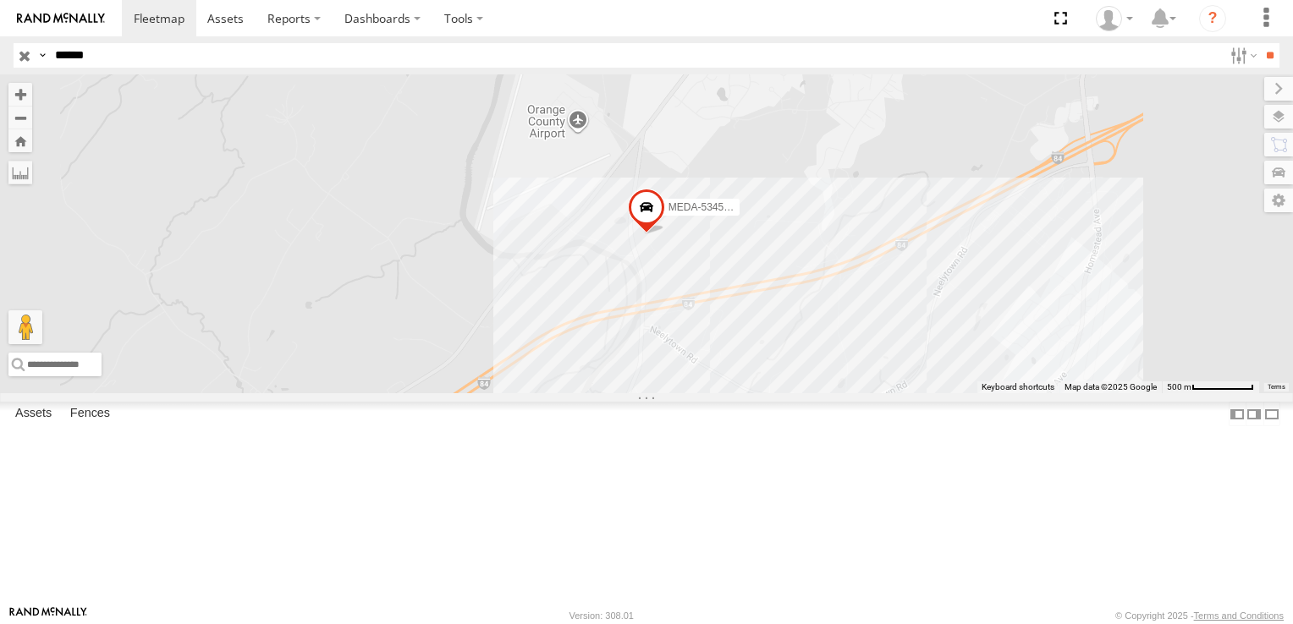
drag, startPoint x: 355, startPoint y: 172, endPoint x: 333, endPoint y: 157, distance: 26.3
click at [0, 0] on div "MEDA-534562-Swing C-05 C54-[GEOGRAPHIC_DATA], [GEOGRAPHIC_DATA] Medline Industr…" at bounding box center [0, 0] width 0 height 0
click at [0, 0] on link at bounding box center [0, 0] width 0 height 0
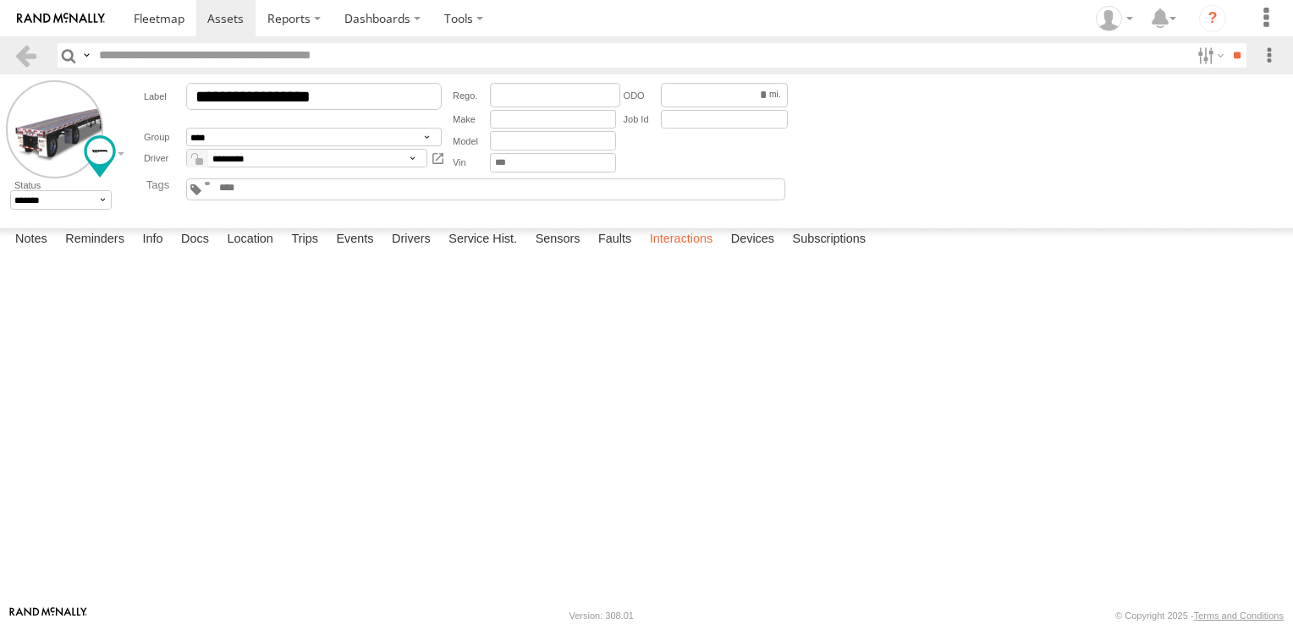
click at [699, 252] on label "Interactions" at bounding box center [681, 240] width 80 height 24
click at [0, 0] on div at bounding box center [0, 0] width 0 height 0
click at [29, 59] on link at bounding box center [26, 55] width 25 height 25
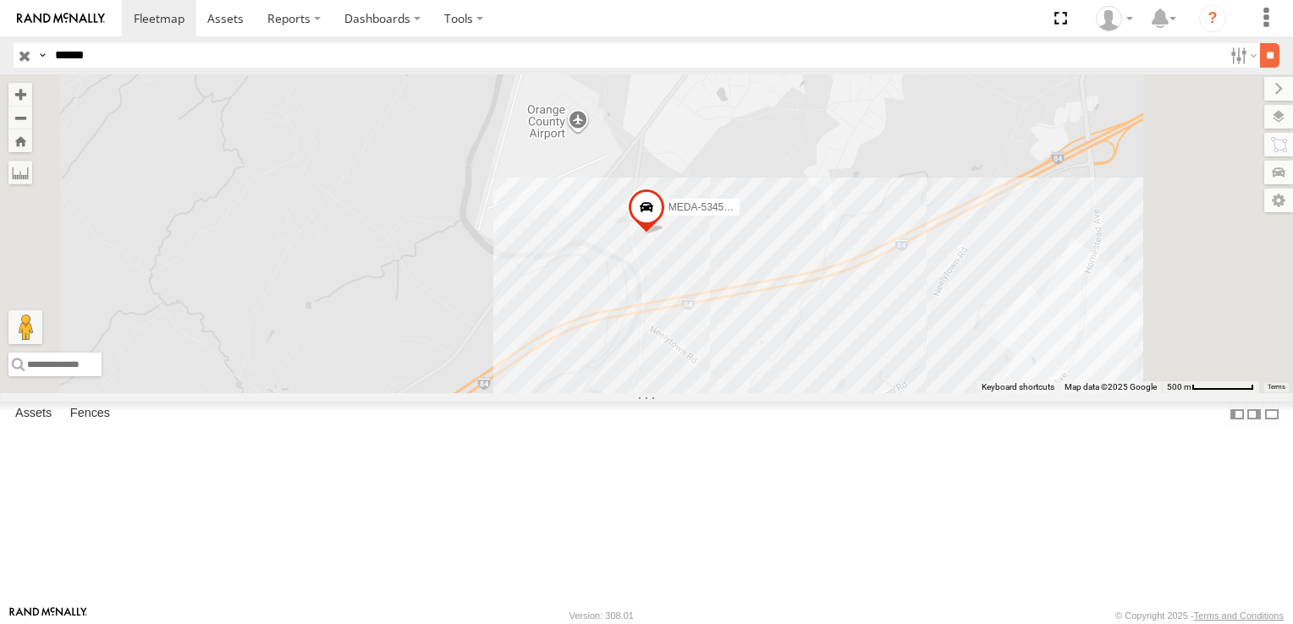
type input "******"
click at [1270, 53] on input "**" at bounding box center [1269, 55] width 19 height 25
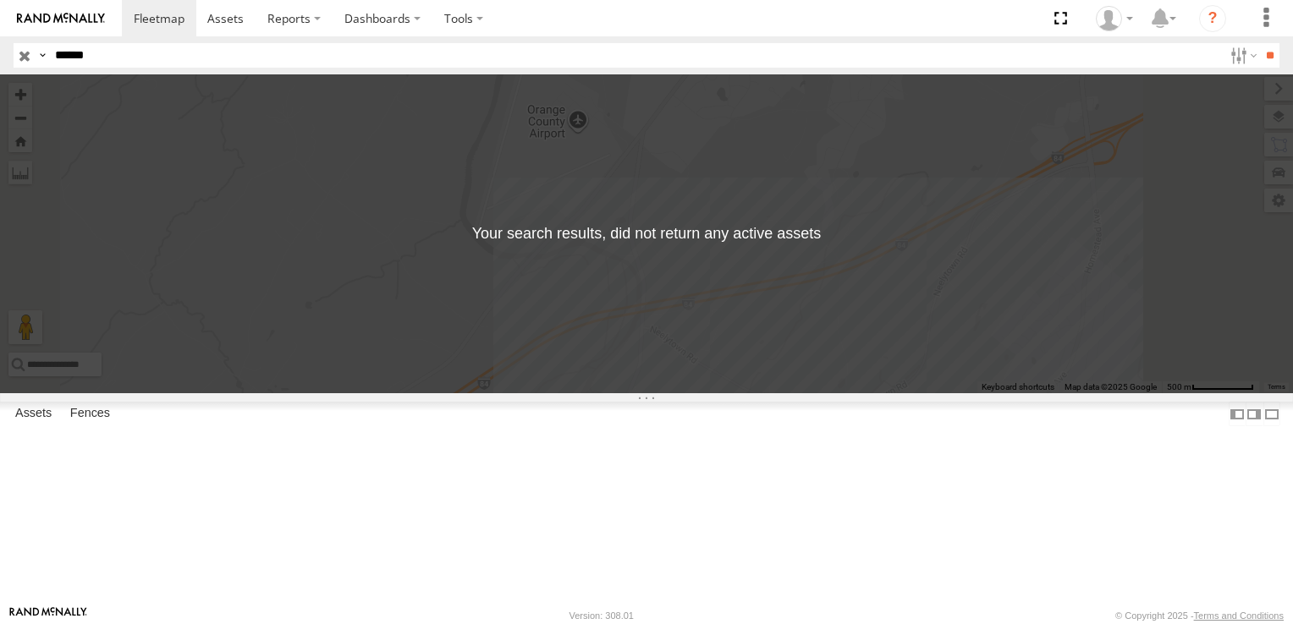
click at [0, 0] on div at bounding box center [0, 0] width 0 height 0
